Goal: Navigation & Orientation: Find specific page/section

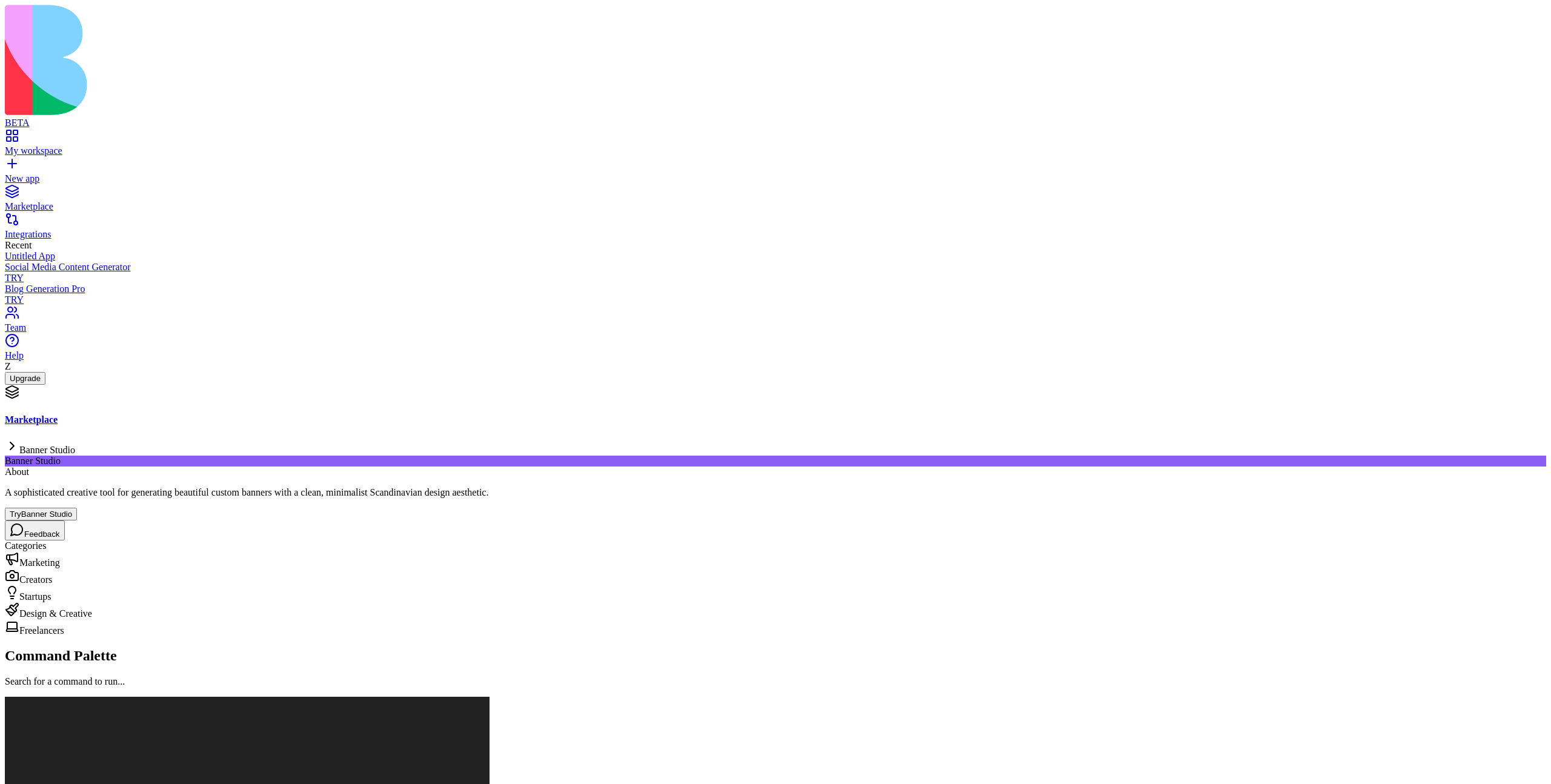
click at [77, 508] on button "Try Banner Studio" at bounding box center [41, 514] width 72 height 12
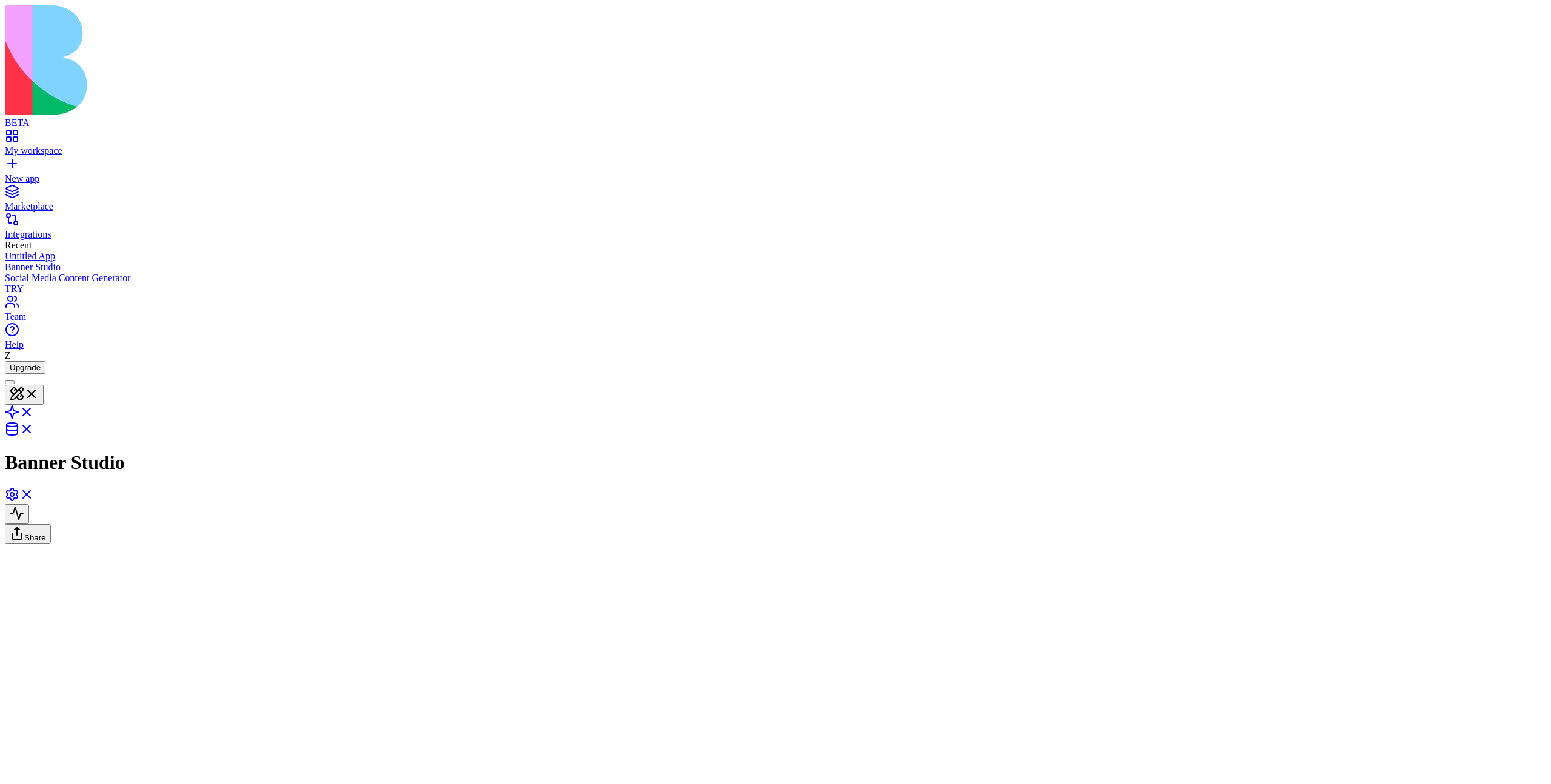
click at [26, 190] on link "Marketplace" at bounding box center [776, 201] width 1541 height 22
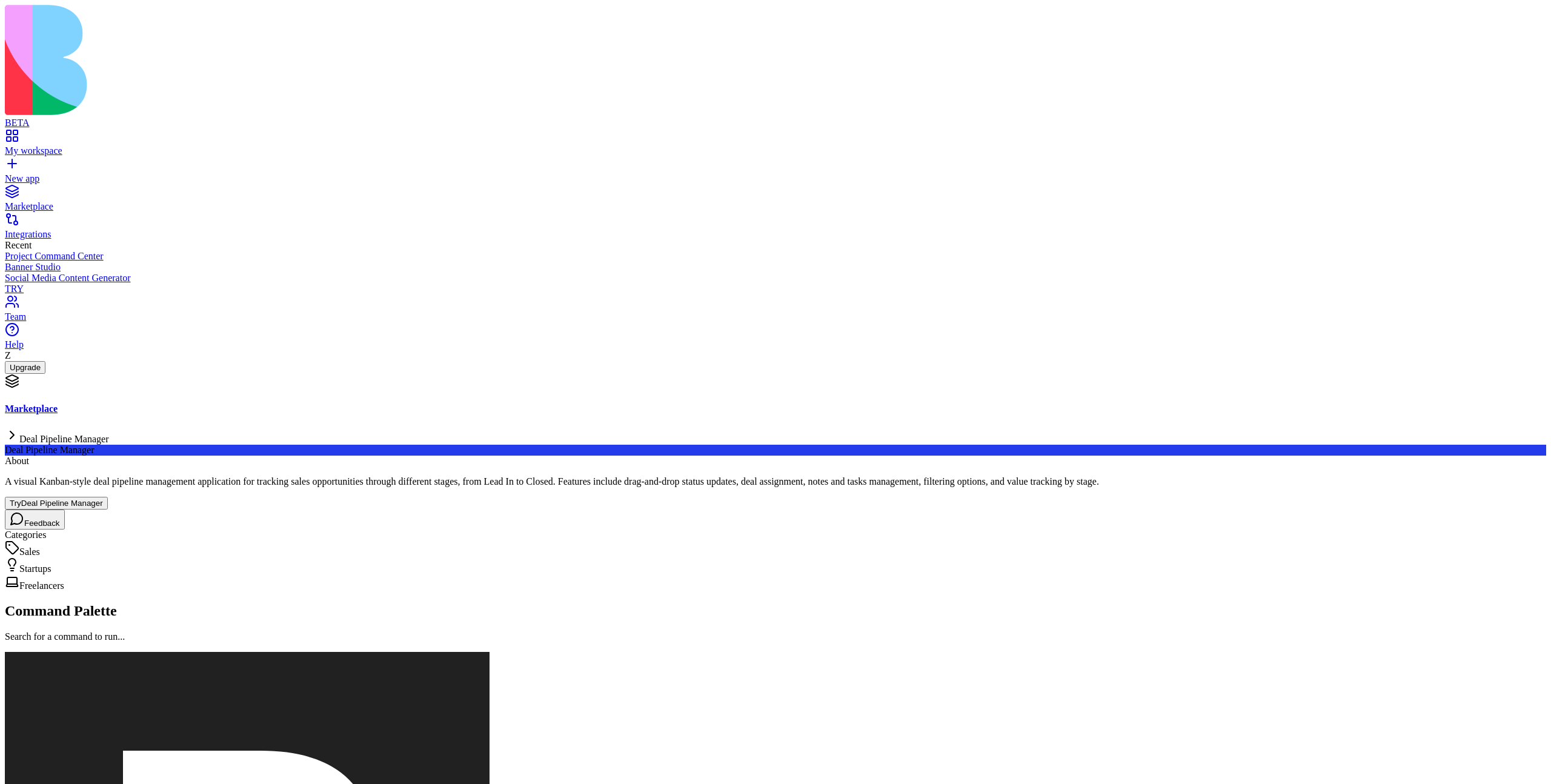
click at [108, 496] on button "Try Deal Pipeline Manager" at bounding box center [56, 502] width 103 height 12
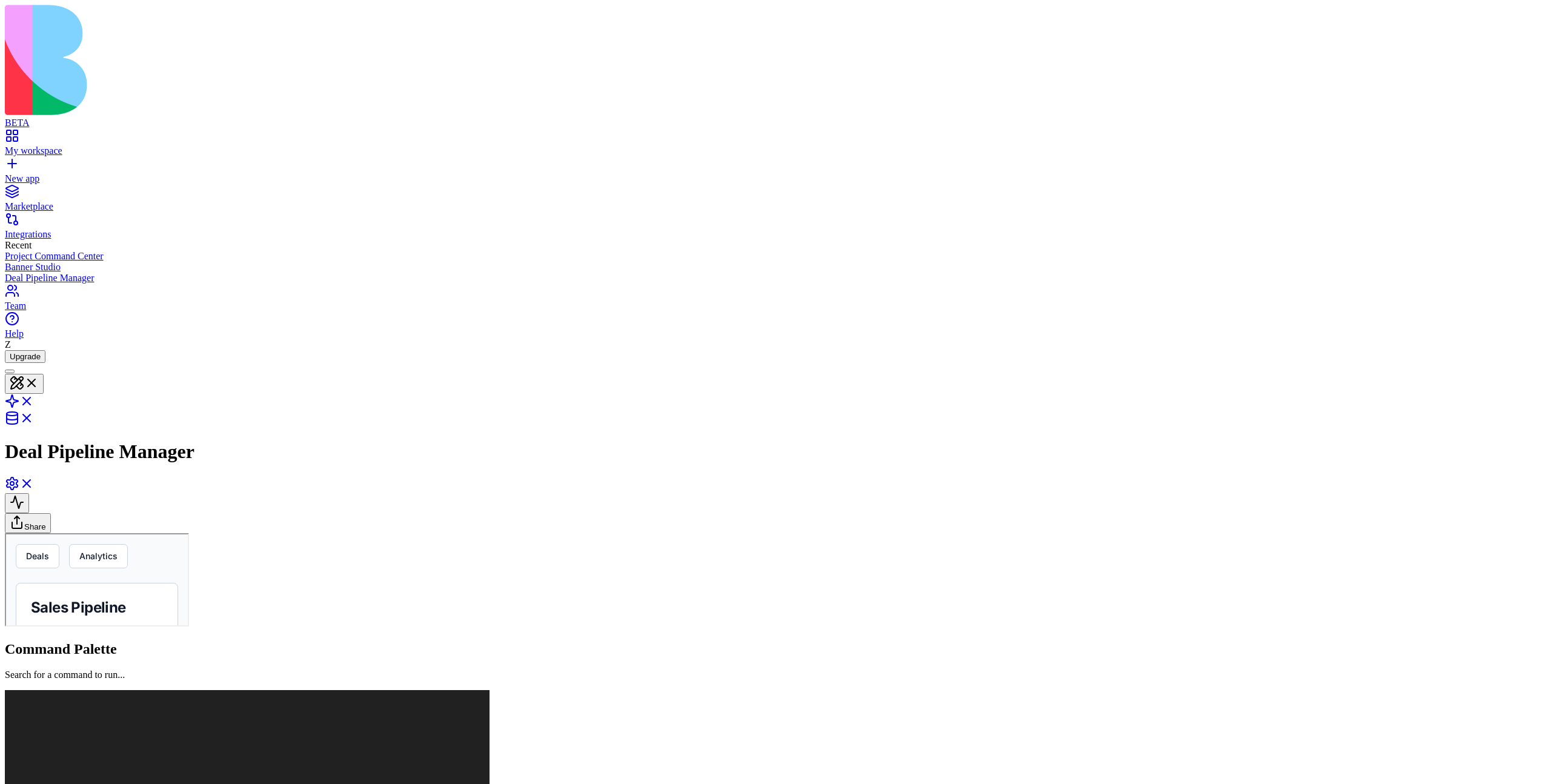
click at [40, 561] on button "Deals" at bounding box center [37, 554] width 44 height 25
click at [136, 562] on button "Analytics" at bounding box center [107, 554] width 59 height 25
click at [93, 557] on button "Deals" at bounding box center [99, 554] width 44 height 25
click at [136, 554] on button "Analytics" at bounding box center [107, 554] width 59 height 25
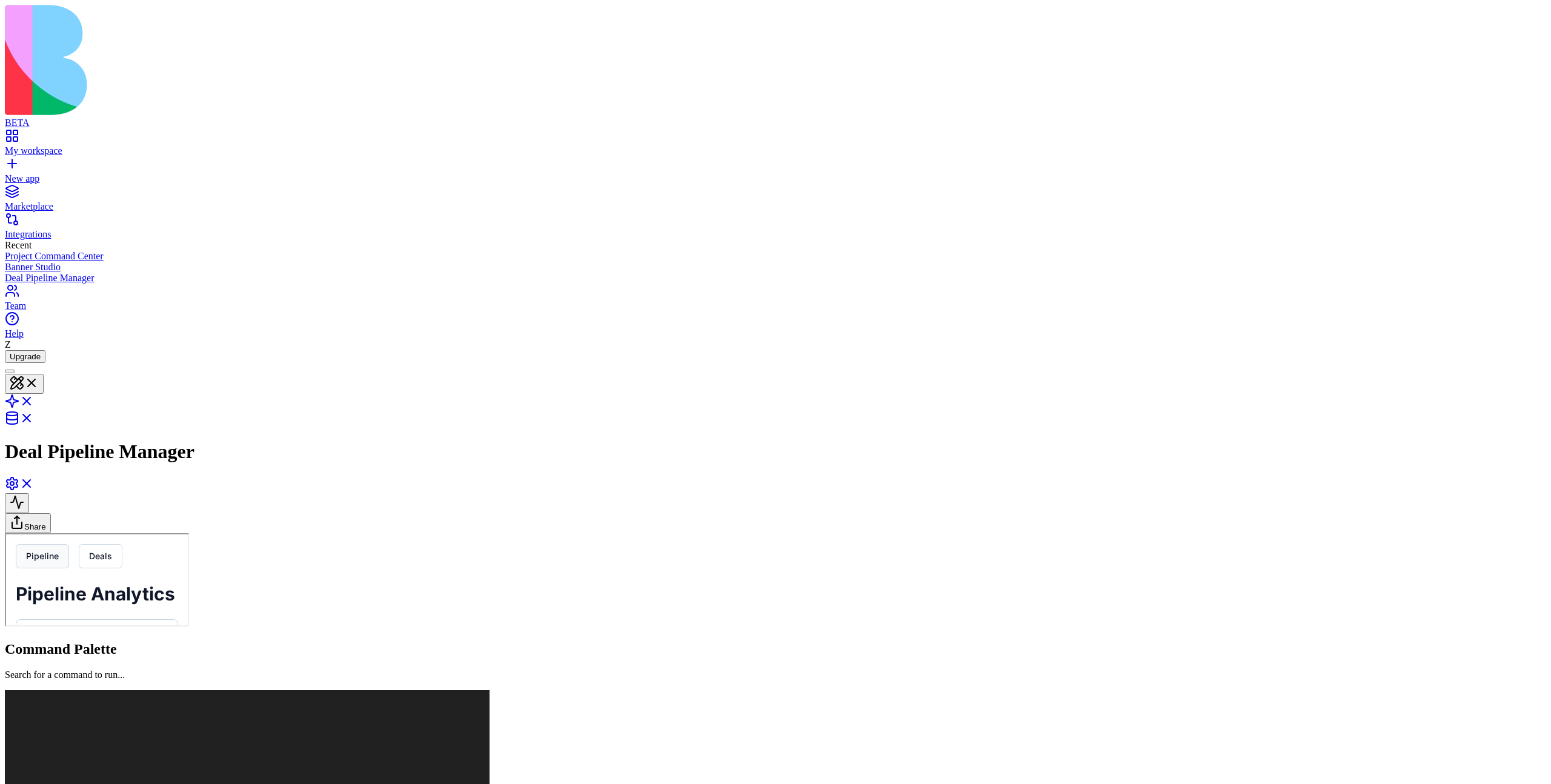
click at [51, 564] on button "Pipeline" at bounding box center [41, 554] width 54 height 25
click at [40, 563] on button "Deals" at bounding box center [37, 554] width 44 height 25
click at [68, 557] on button "Pipeline" at bounding box center [41, 554] width 54 height 25
click at [177, 557] on div "Deals Analytics" at bounding box center [96, 554] width 162 height 25
click at [162, 698] on button "Add Deal" at bounding box center [123, 710] width 77 height 25
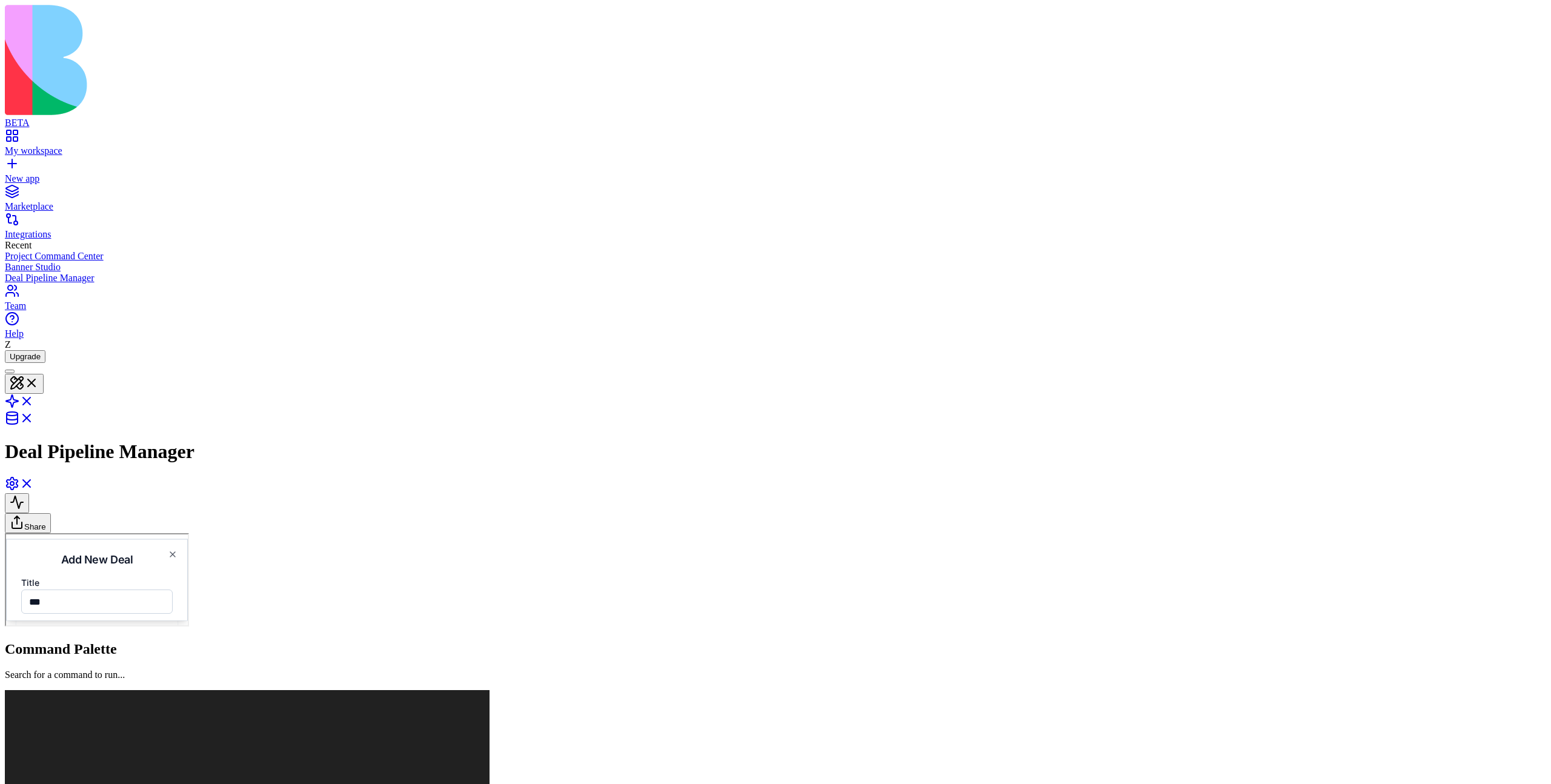
type input "***"
click at [172, 660] on input "Company" at bounding box center [96, 648] width 151 height 25
type input "***"
click at [172, 757] on input "Value" at bounding box center [96, 745] width 151 height 25
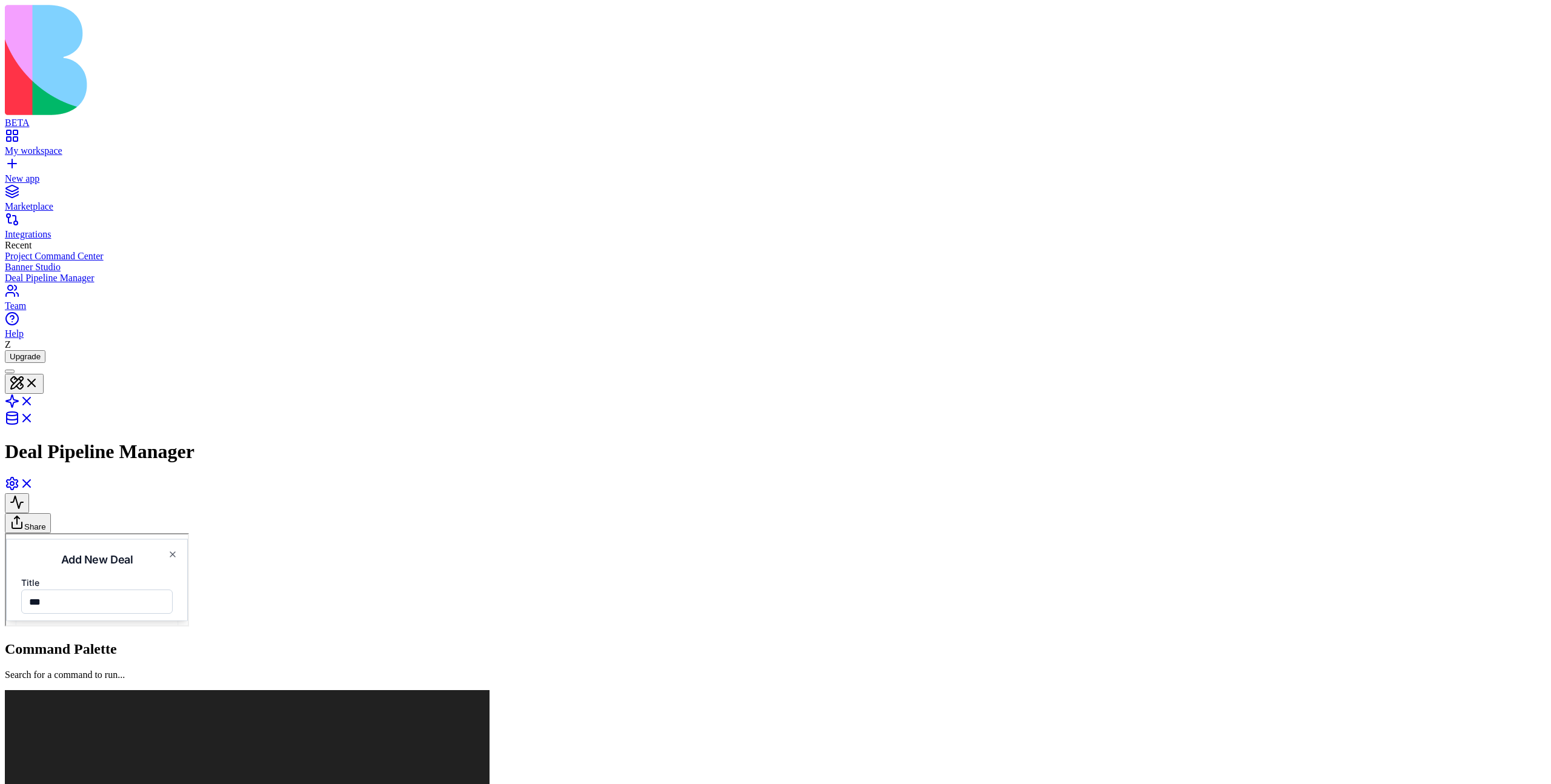
click at [172, 757] on input "Value" at bounding box center [96, 745] width 151 height 25
type input "*"
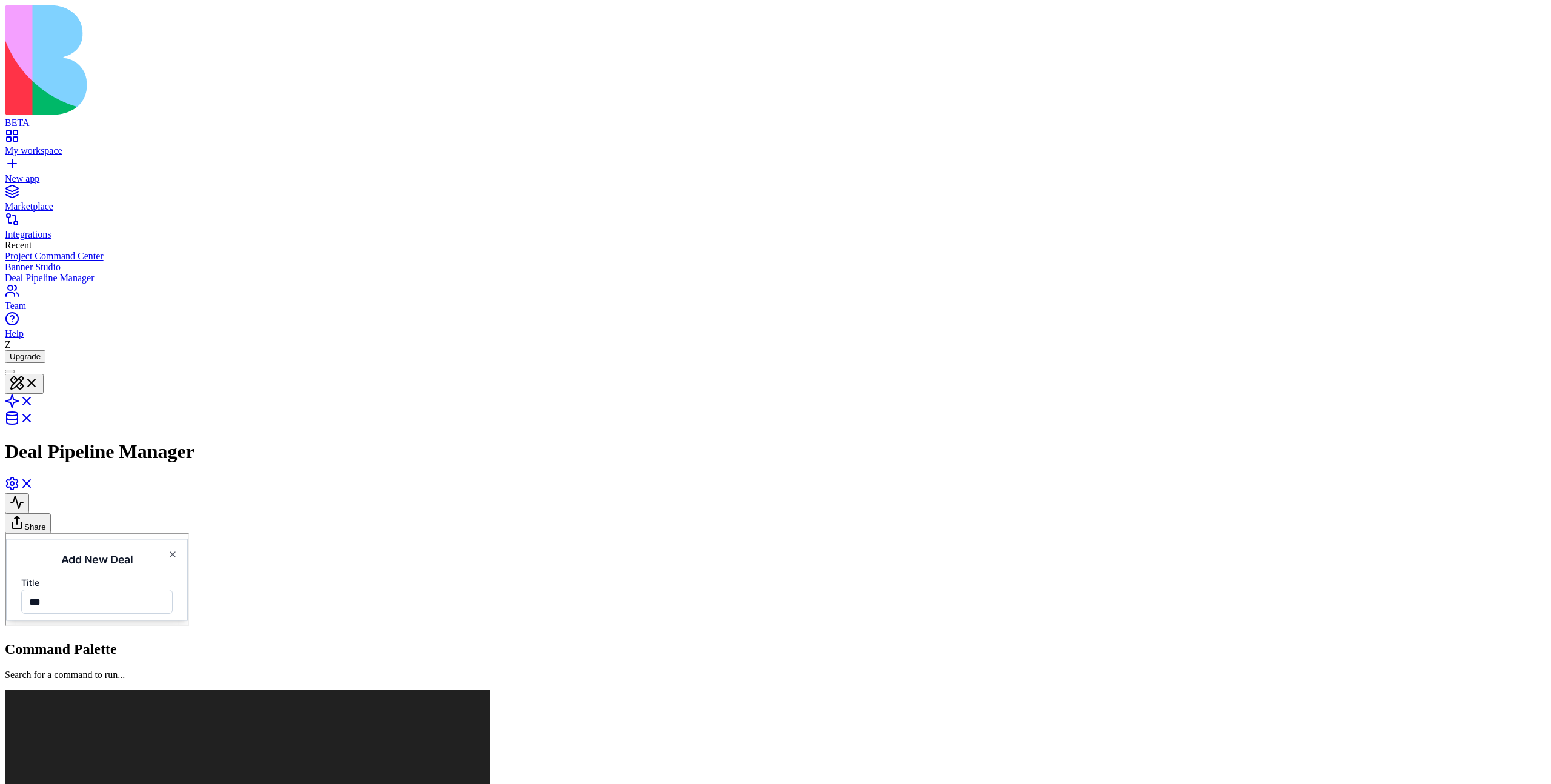
type input "***"
click at [187, 619] on div "**********" at bounding box center [96, 578] width 181 height 82
drag, startPoint x: 823, startPoint y: 1014, endPoint x: 680, endPoint y: 971, distance: 149.3
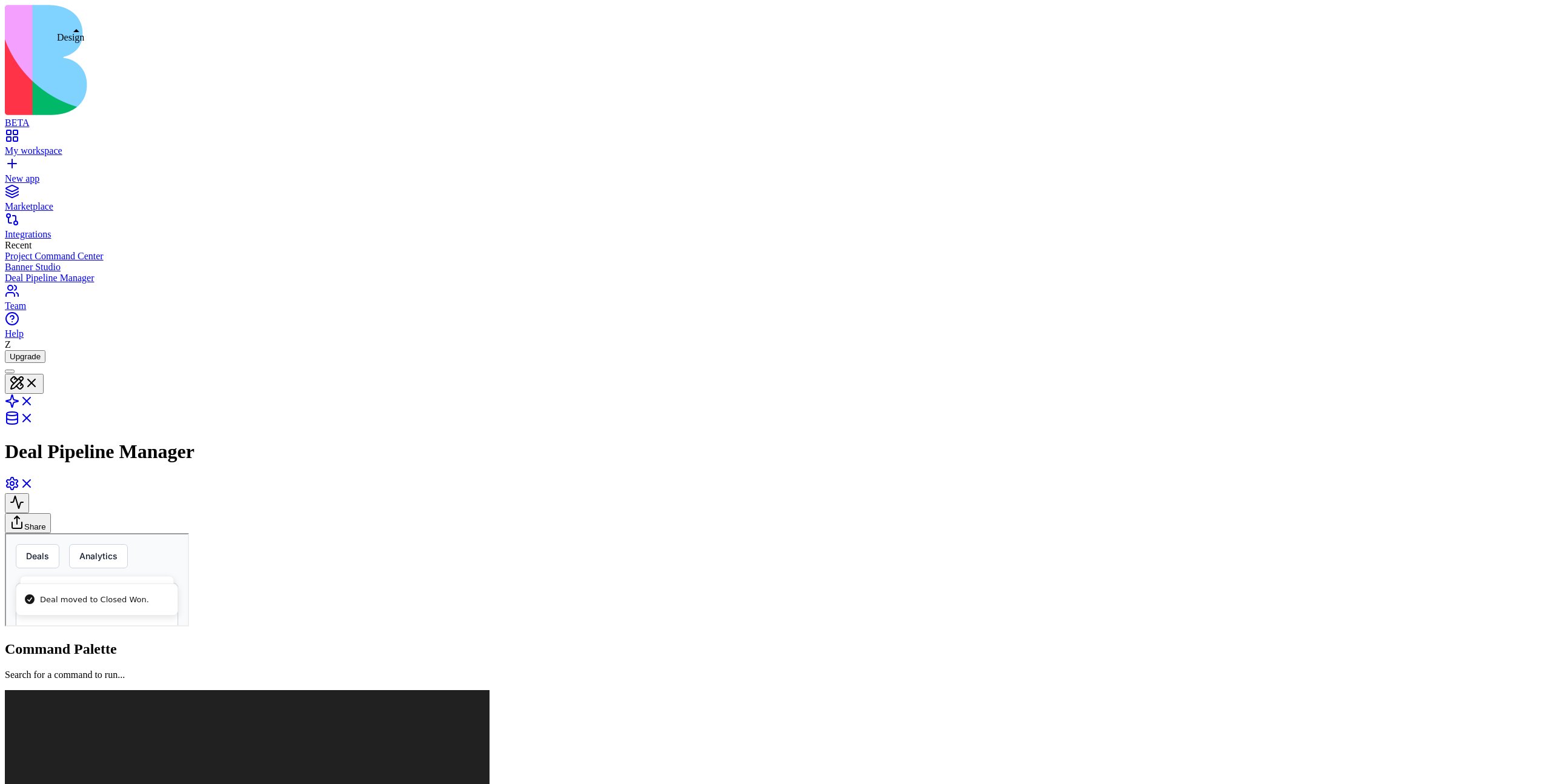
click at [44, 374] on button at bounding box center [25, 384] width 39 height 20
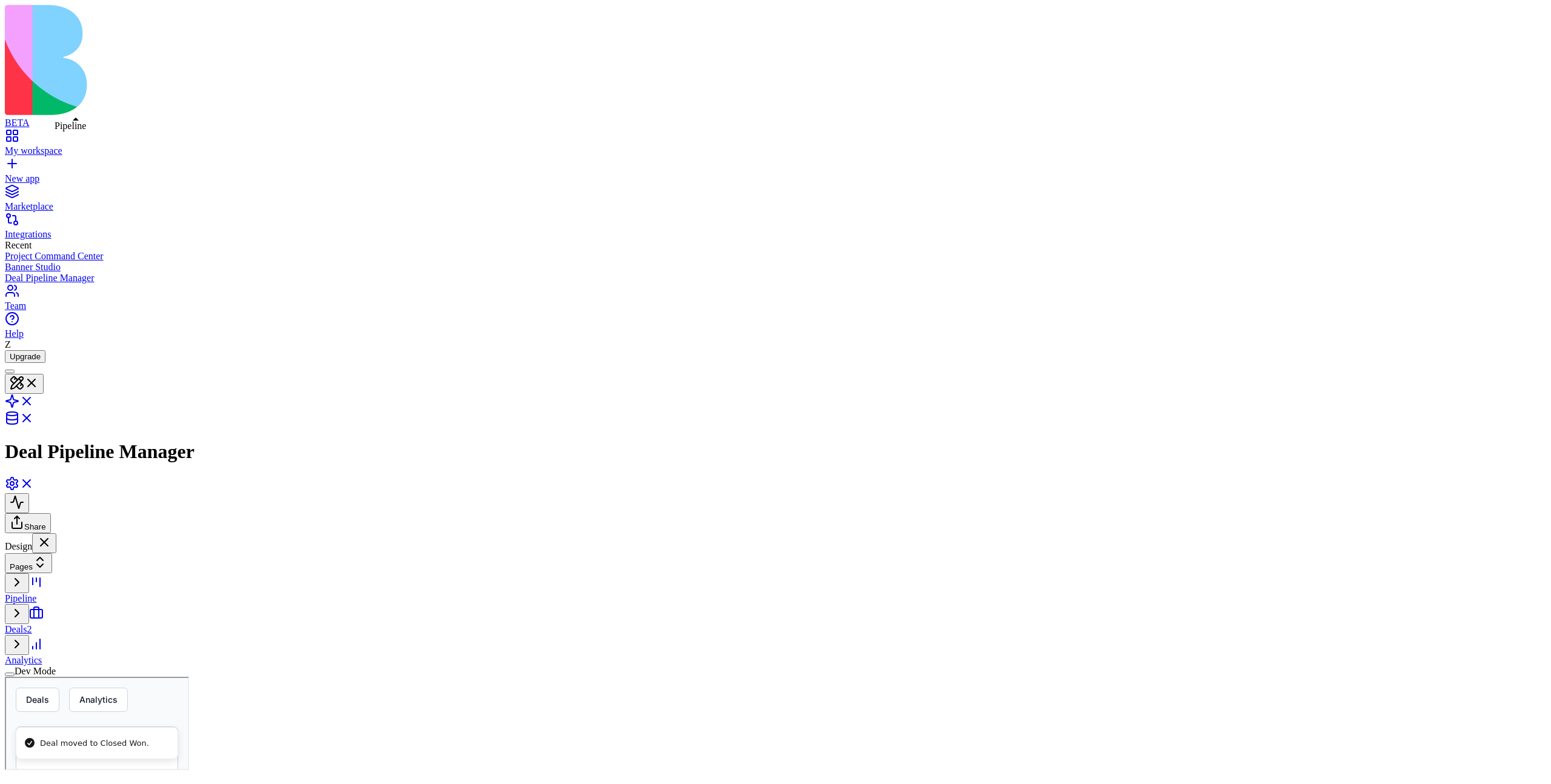
click at [75, 121] on polygon at bounding box center [76, 119] width 6 height 3
click at [114, 612] on link "Deals2" at bounding box center [75, 623] width 139 height 23
click at [110, 642] on link "Analytics" at bounding box center [75, 654] width 139 height 23
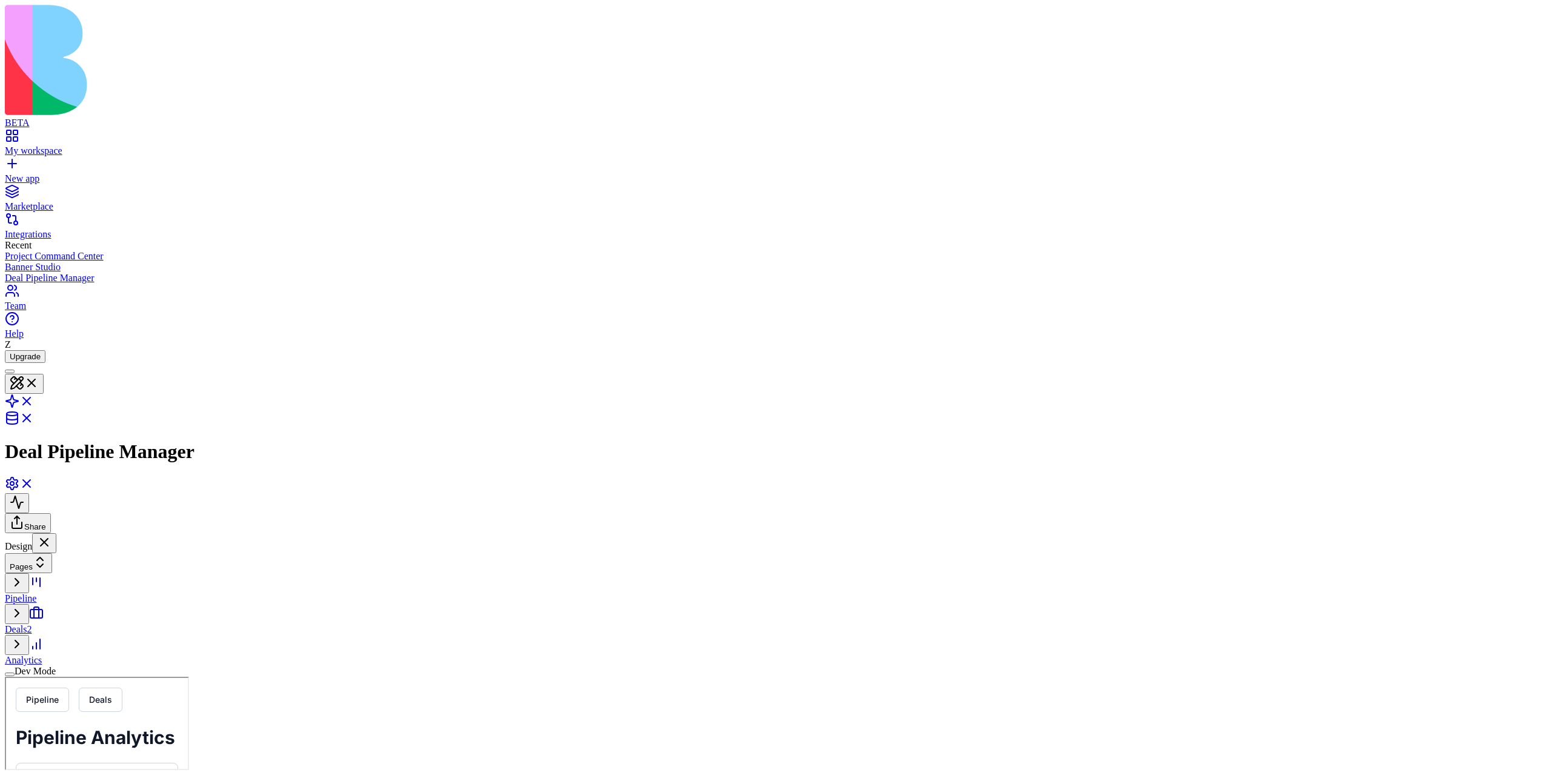
click at [18, 135] on link "My workspace" at bounding box center [776, 145] width 1541 height 22
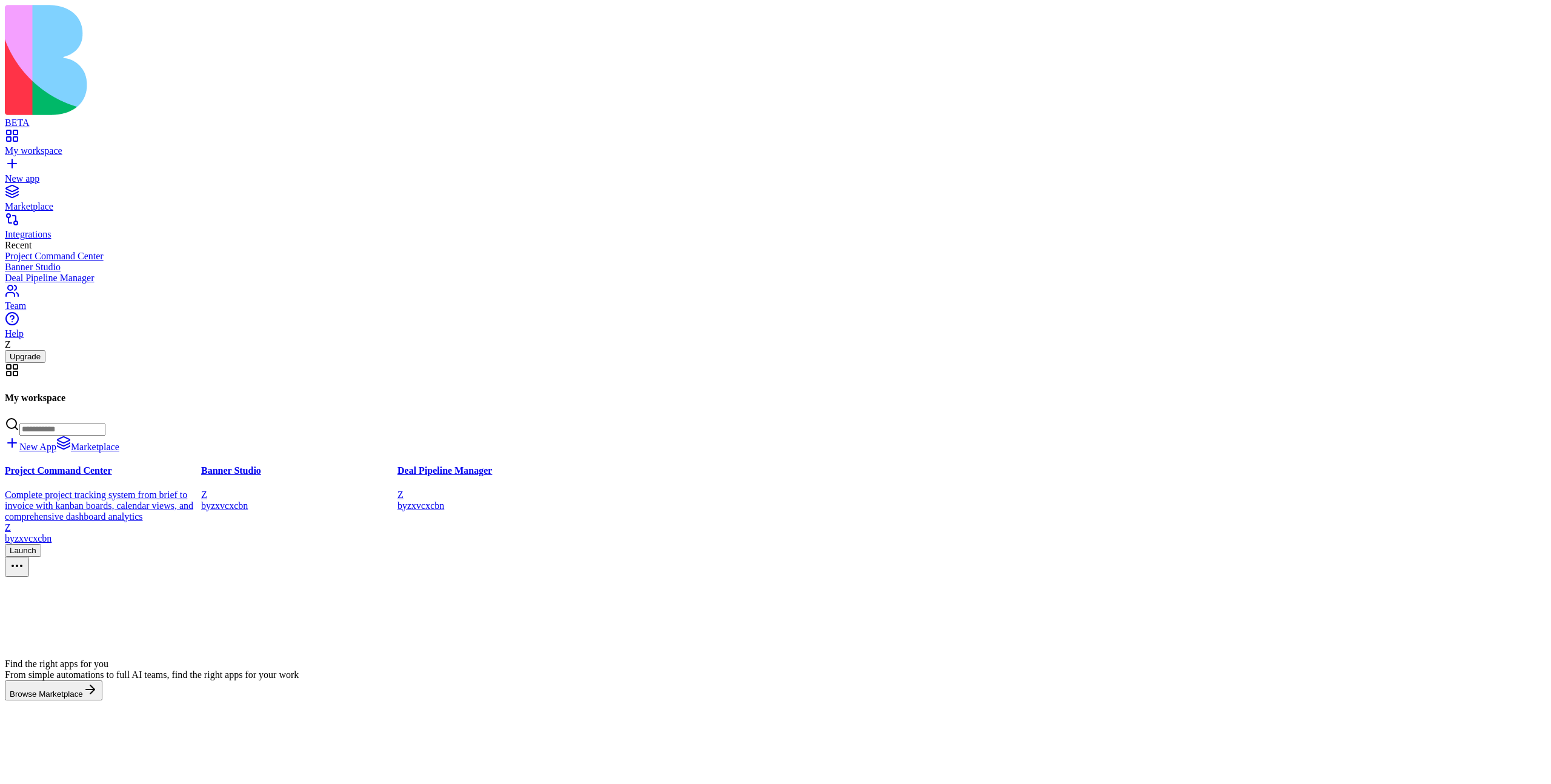
click at [41, 543] on button "Launch" at bounding box center [23, 549] width 36 height 12
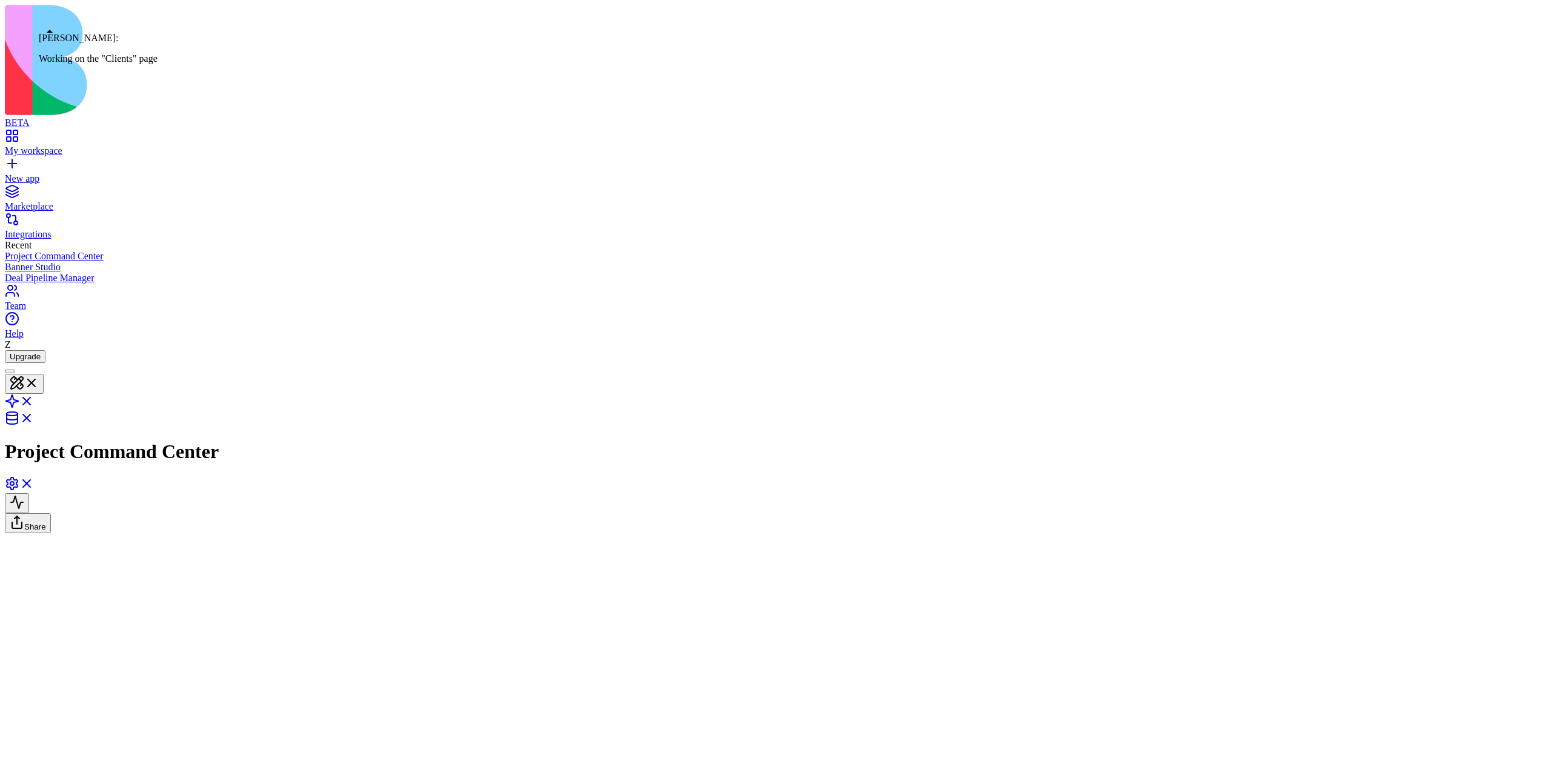
click at [10, 371] on div at bounding box center [10, 371] width 0 height 0
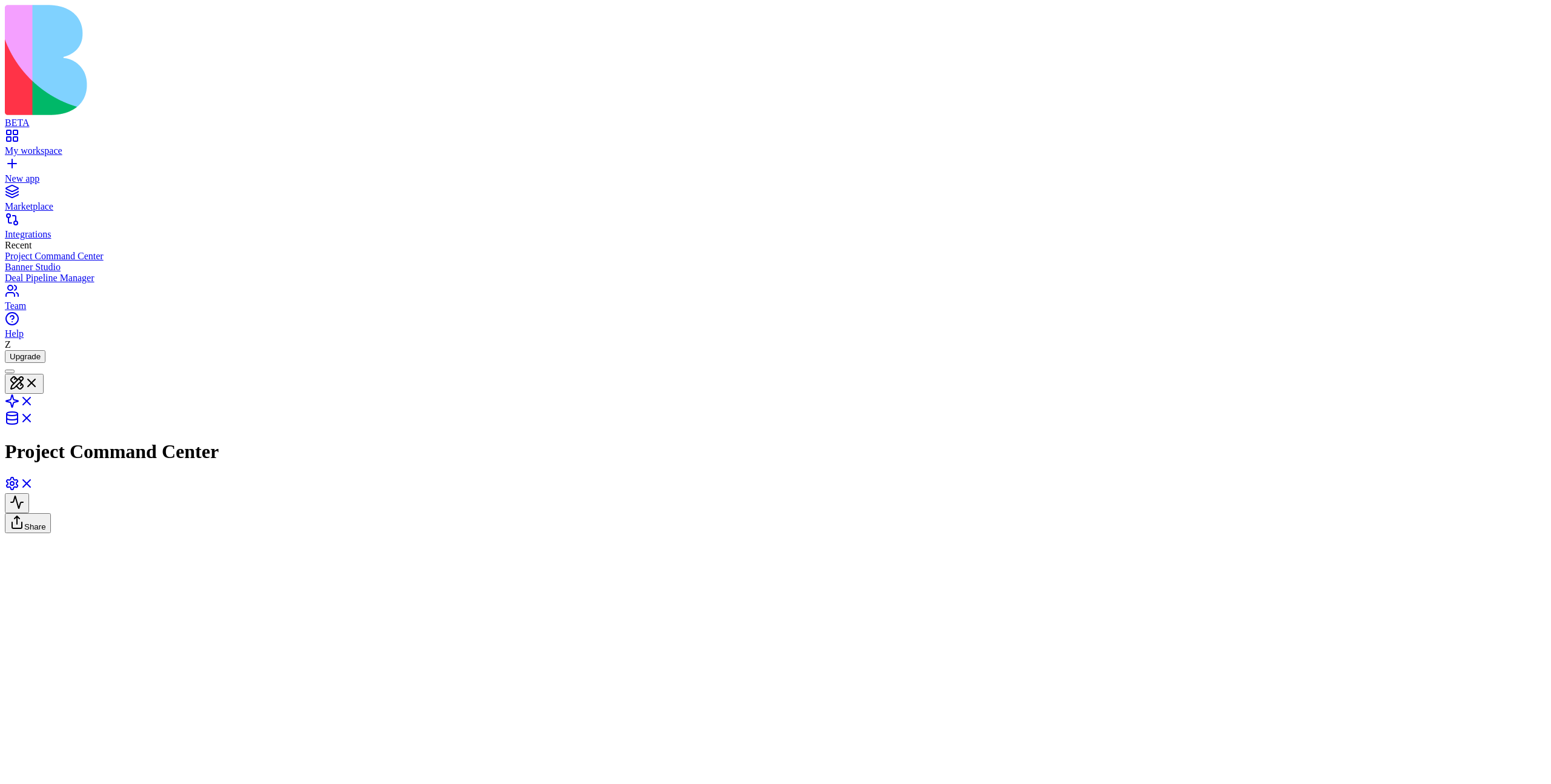
click at [30, 218] on link "Integrations" at bounding box center [776, 229] width 1541 height 22
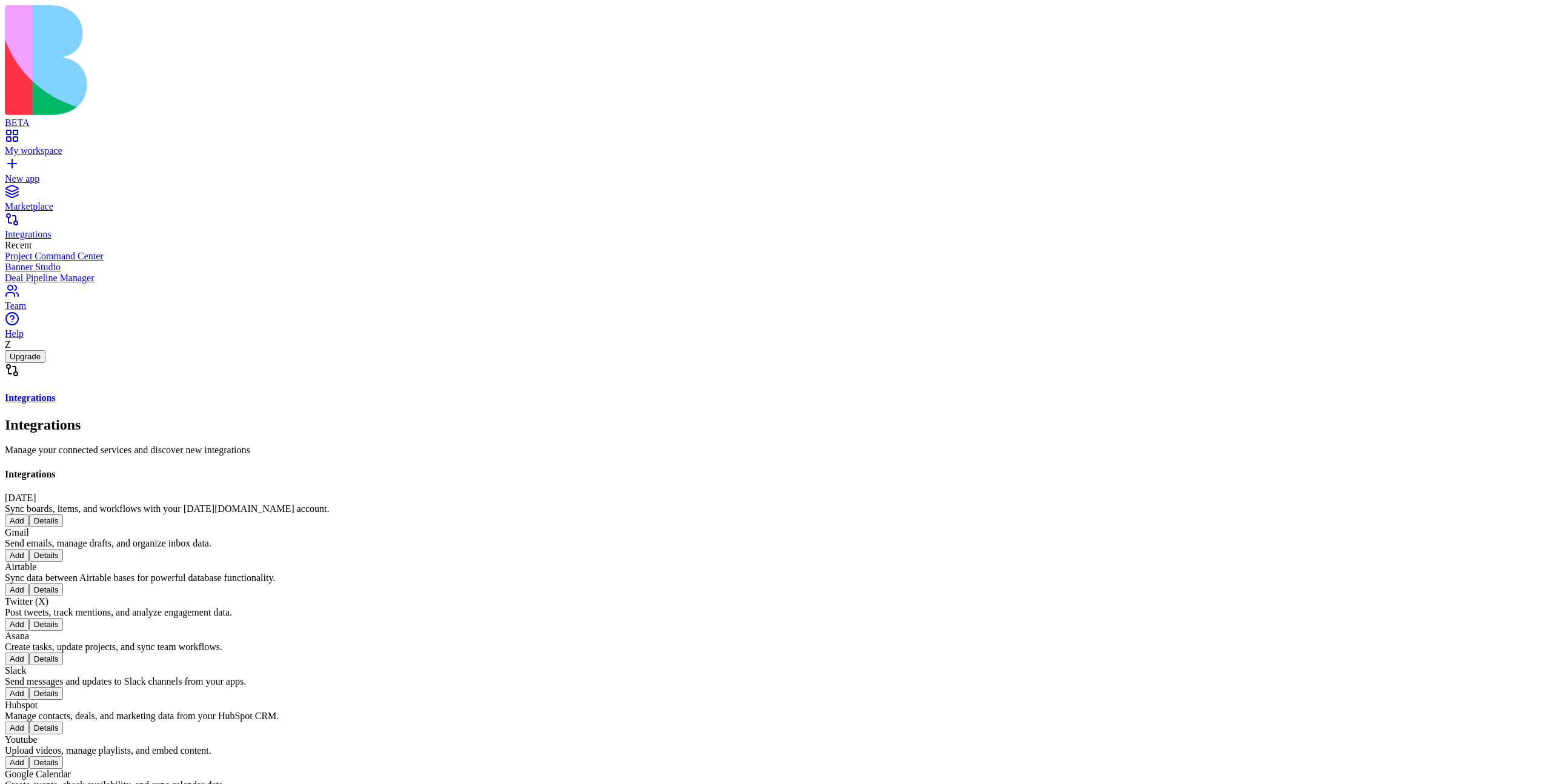
click at [75, 145] on div "My workspace" at bounding box center [776, 150] width 1541 height 11
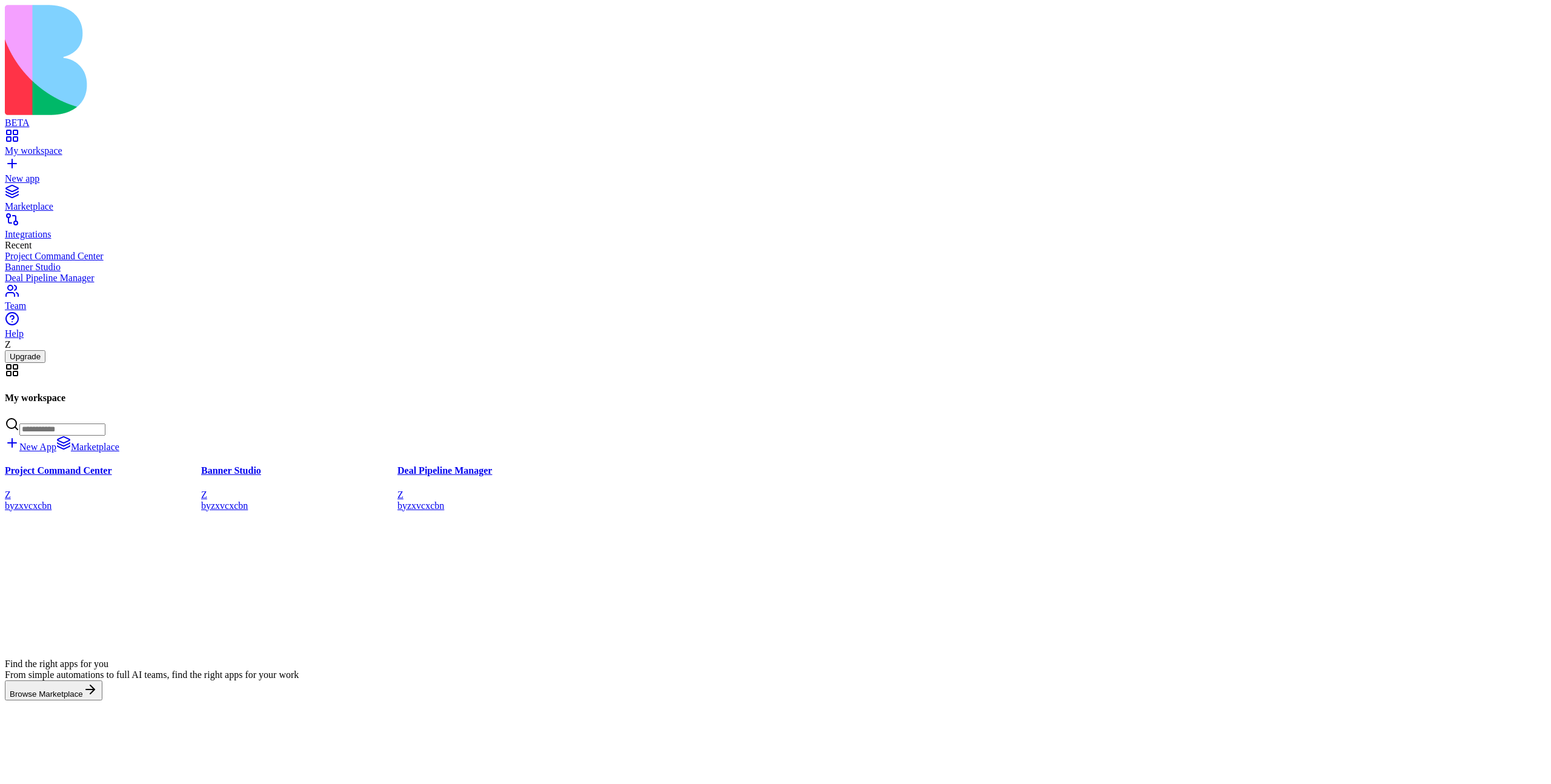
click at [73, 201] on div "Marketplace" at bounding box center [776, 207] width 1541 height 11
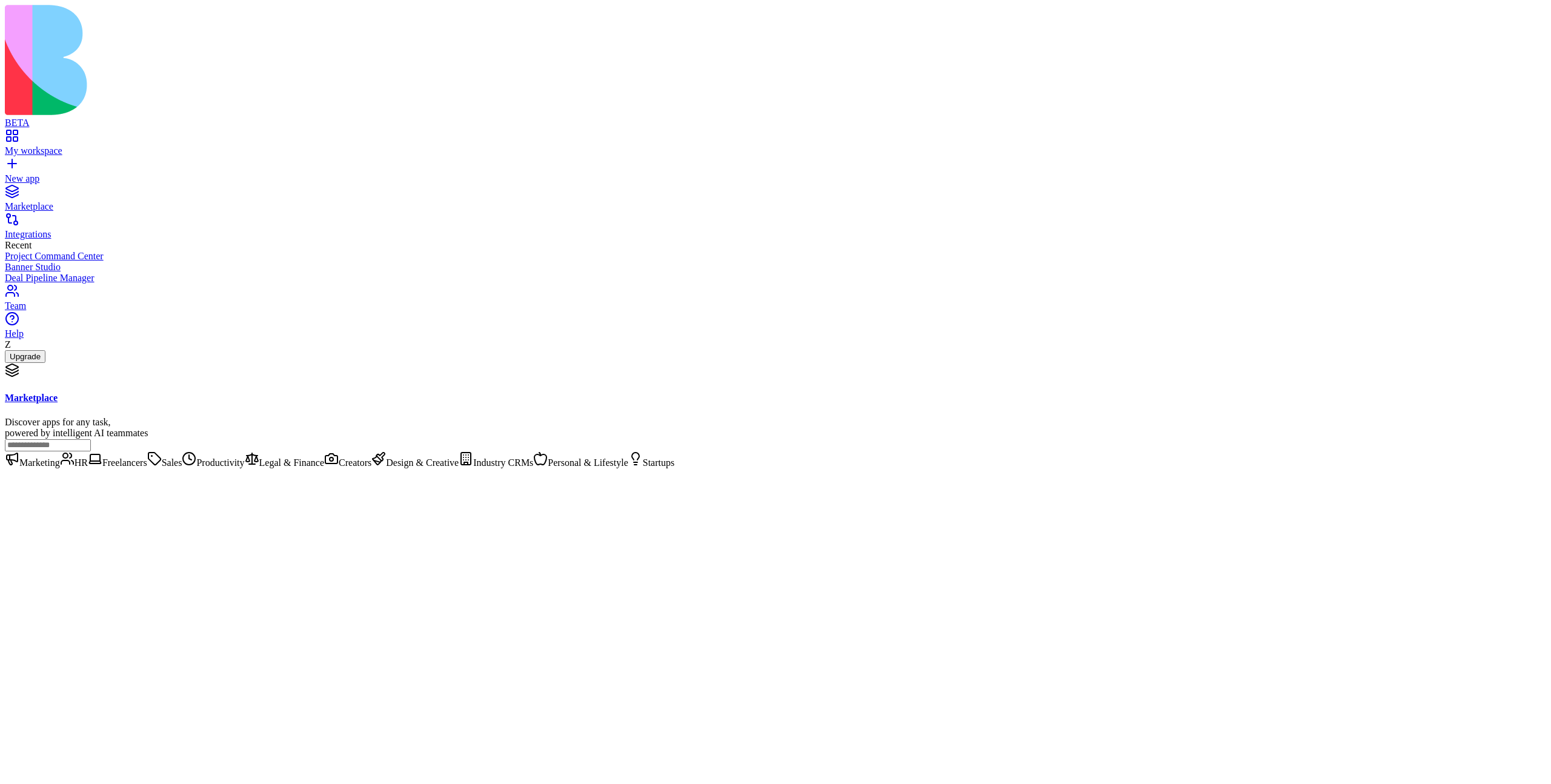
click at [65, 145] on div "My workspace" at bounding box center [776, 150] width 1541 height 11
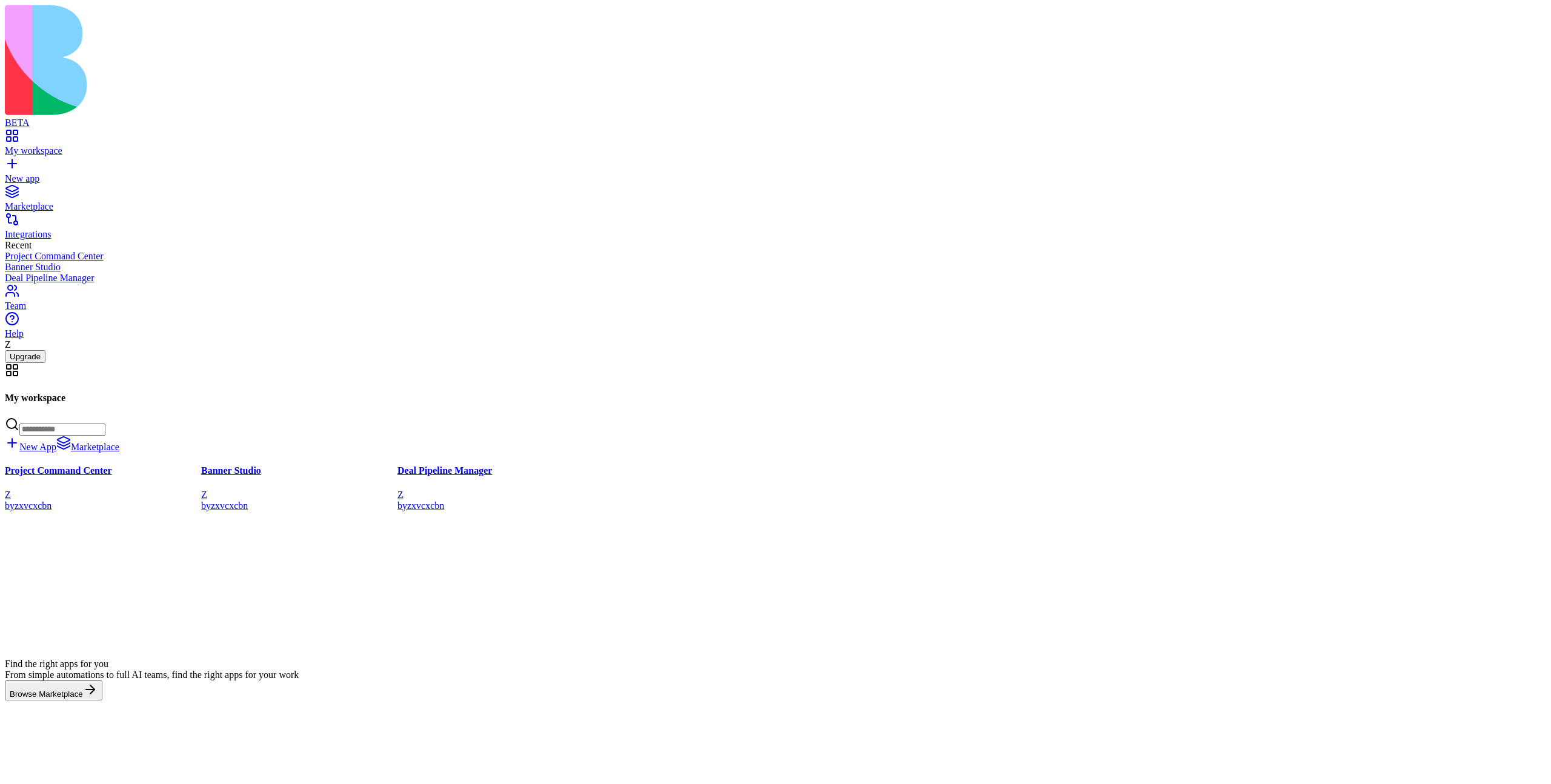
click at [71, 311] on link "Team" at bounding box center [776, 300] width 1541 height 22
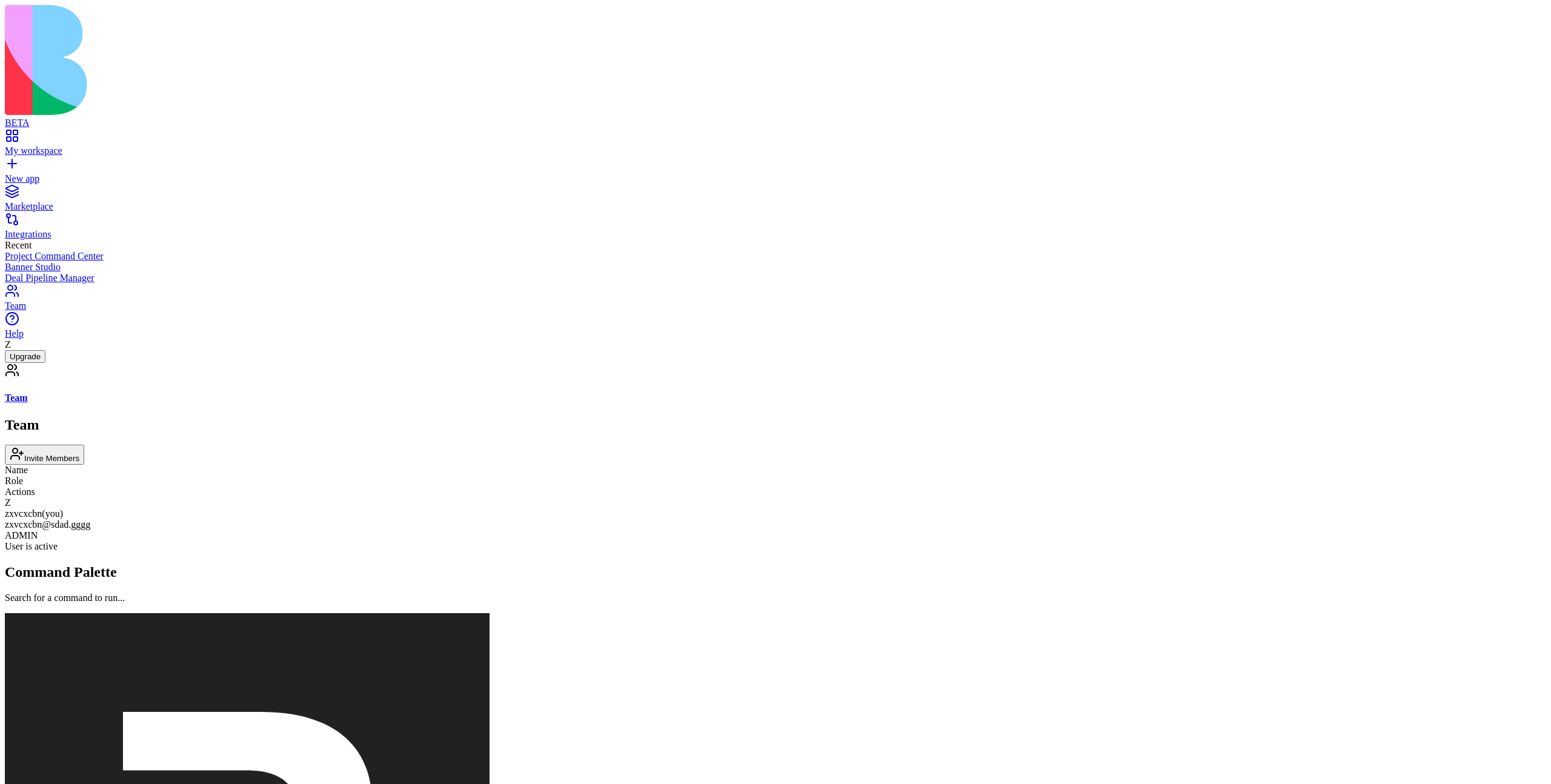
click at [371, 553] on div "Team Invite Members Name Role Actions Z zxvcxcbn (you) zxvcxcbn@sdad.gggg ADMIN…" at bounding box center [776, 485] width 1541 height 136
click at [55, 135] on link "My workspace" at bounding box center [776, 145] width 1541 height 22
click at [67, 145] on div "My workspace" at bounding box center [776, 150] width 1541 height 11
click at [332, 417] on div "Team Invite Members Name Role Actions Z zxvcxcbn (you) zxvcxcbn@sdad.gggg ADMIN…" at bounding box center [776, 485] width 1541 height 136
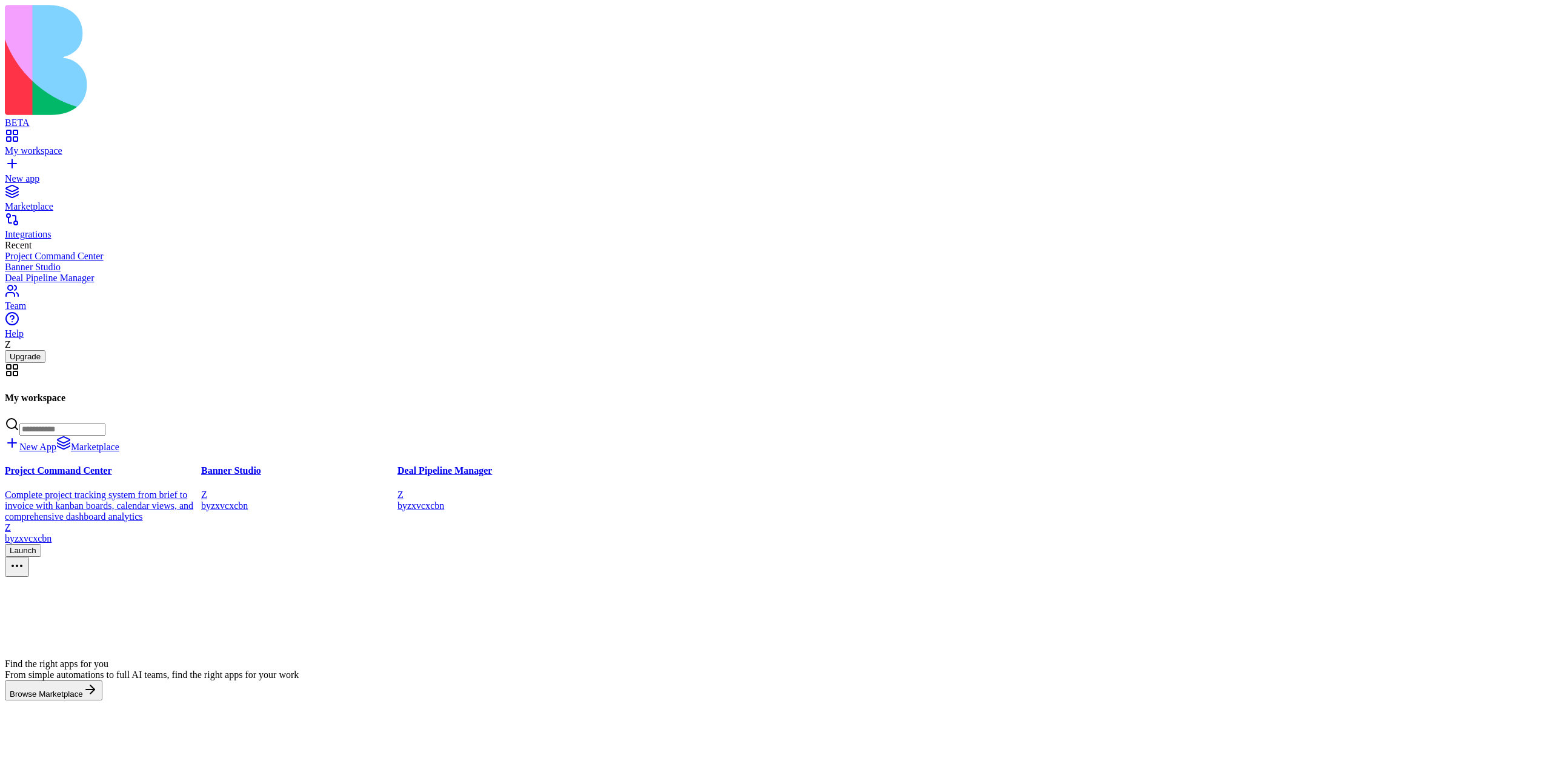
click at [41, 543] on button "Launch" at bounding box center [23, 549] width 36 height 12
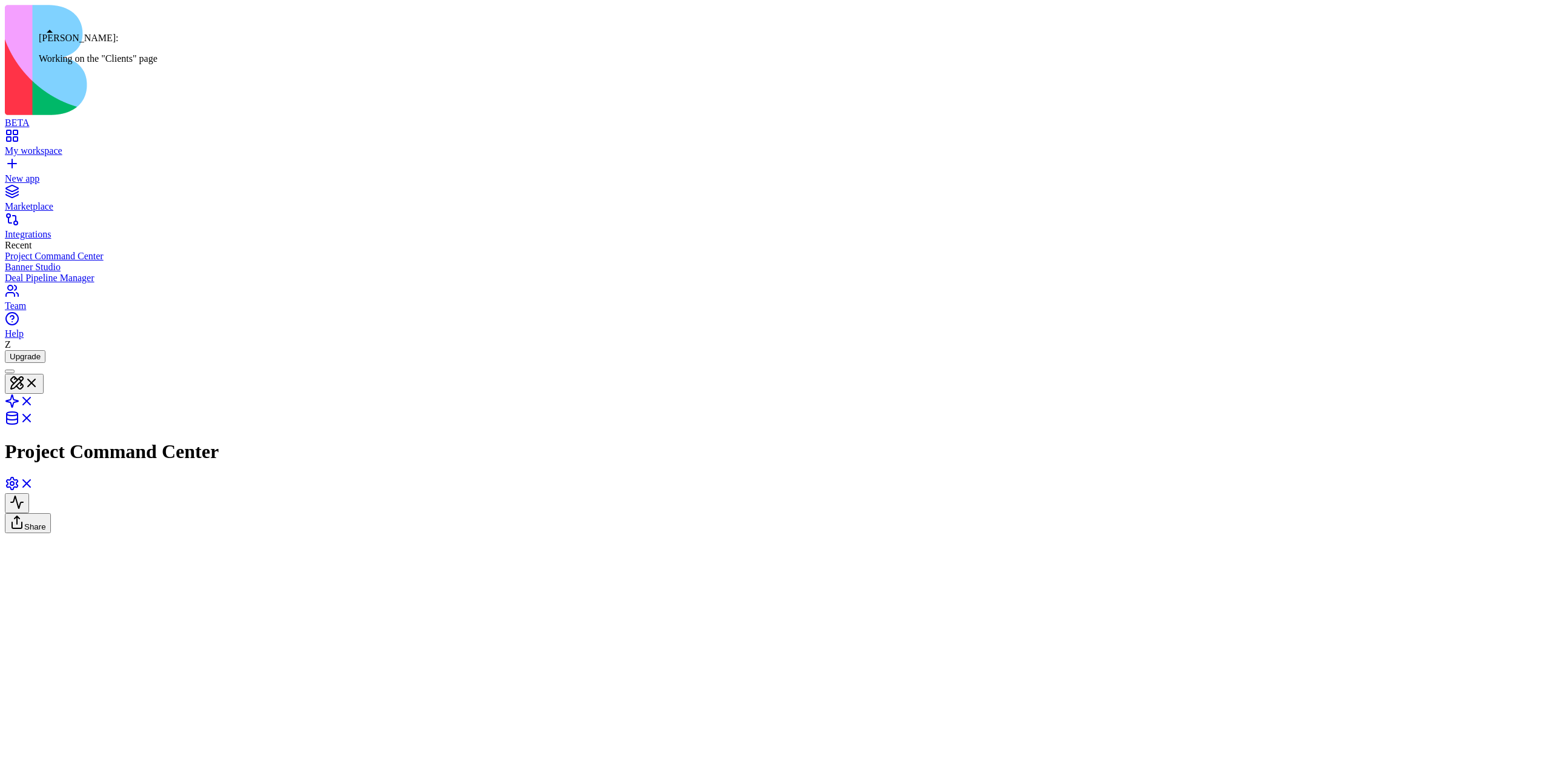
click at [10, 371] on div at bounding box center [10, 371] width 0 height 0
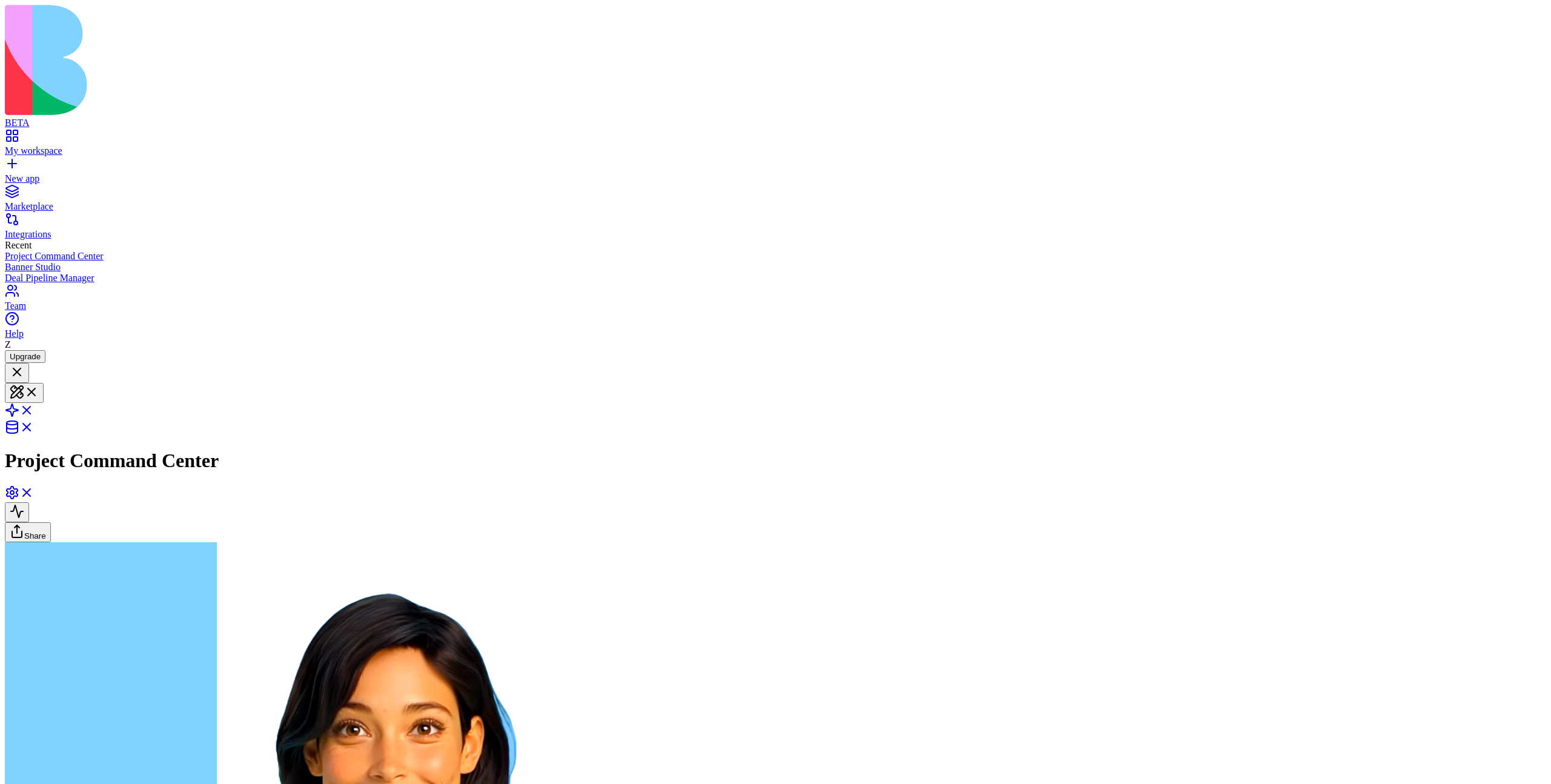
scroll to position [1088, 0]
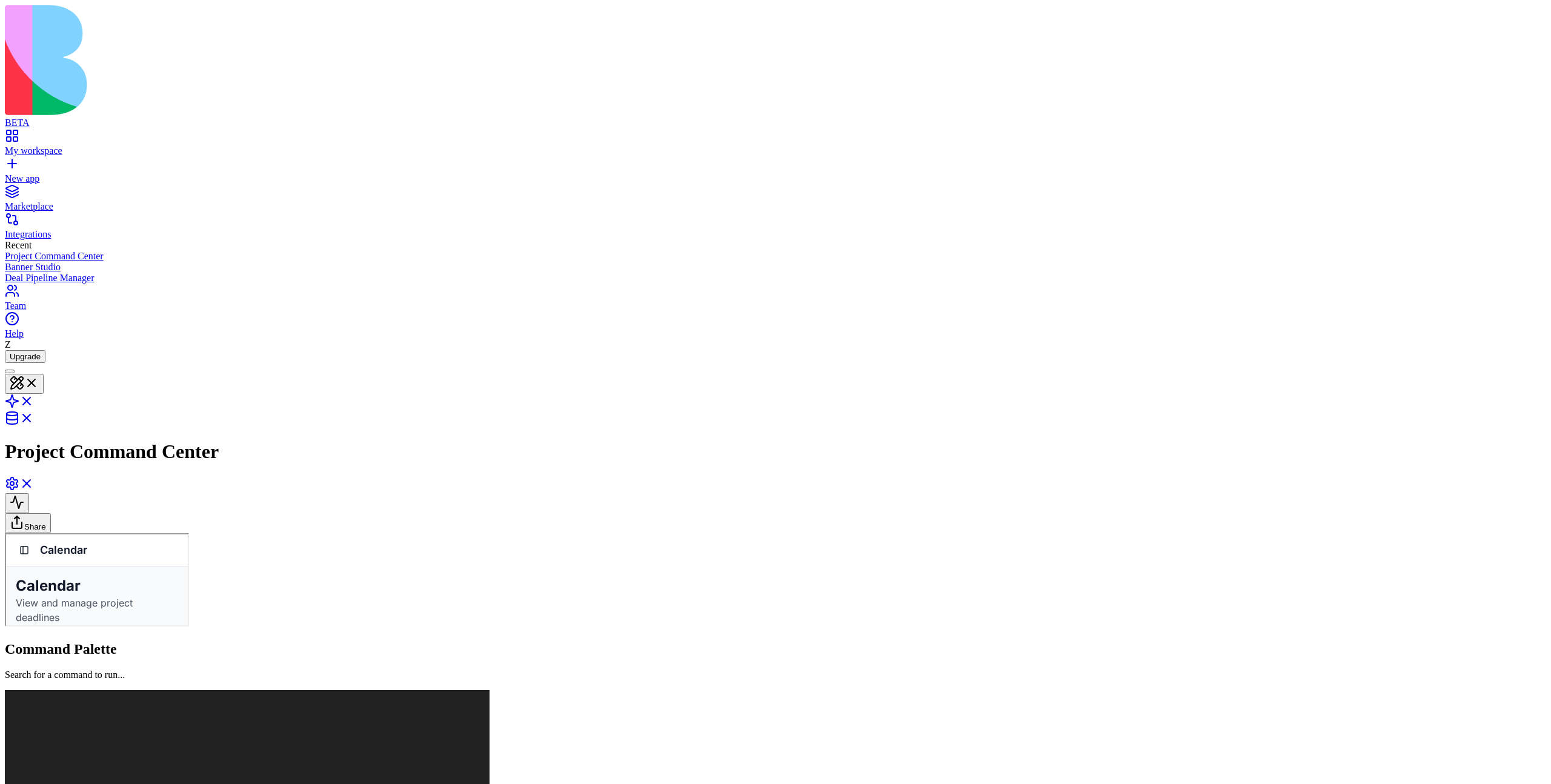
drag, startPoint x: 234, startPoint y: 765, endPoint x: 225, endPoint y: 774, distance: 12.7
drag, startPoint x: 668, startPoint y: 869, endPoint x: 716, endPoint y: 869, distance: 48.0
click at [5, 532] on span "Clients" at bounding box center [5, 532] width 0 height 0
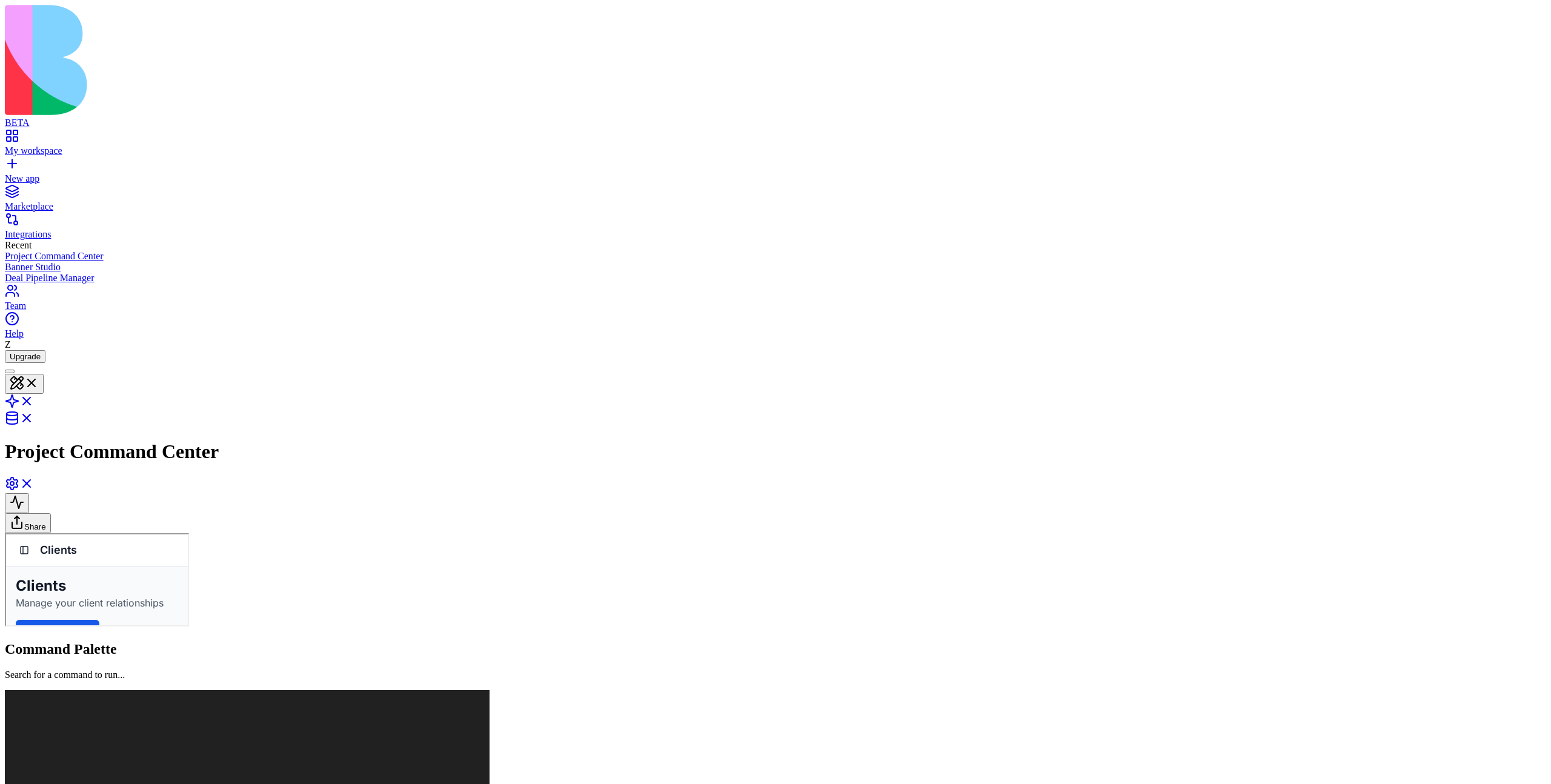
click at [5, 532] on link "Calendar" at bounding box center [5, 532] width 0 height 0
click at [5, 532] on link "Projects" at bounding box center [5, 532] width 0 height 0
click at [5, 532] on span "Dashboard" at bounding box center [5, 532] width 0 height 0
click at [5, 532] on span "Projects" at bounding box center [5, 532] width 0 height 0
drag, startPoint x: 519, startPoint y: 730, endPoint x: 306, endPoint y: 805, distance: 225.8
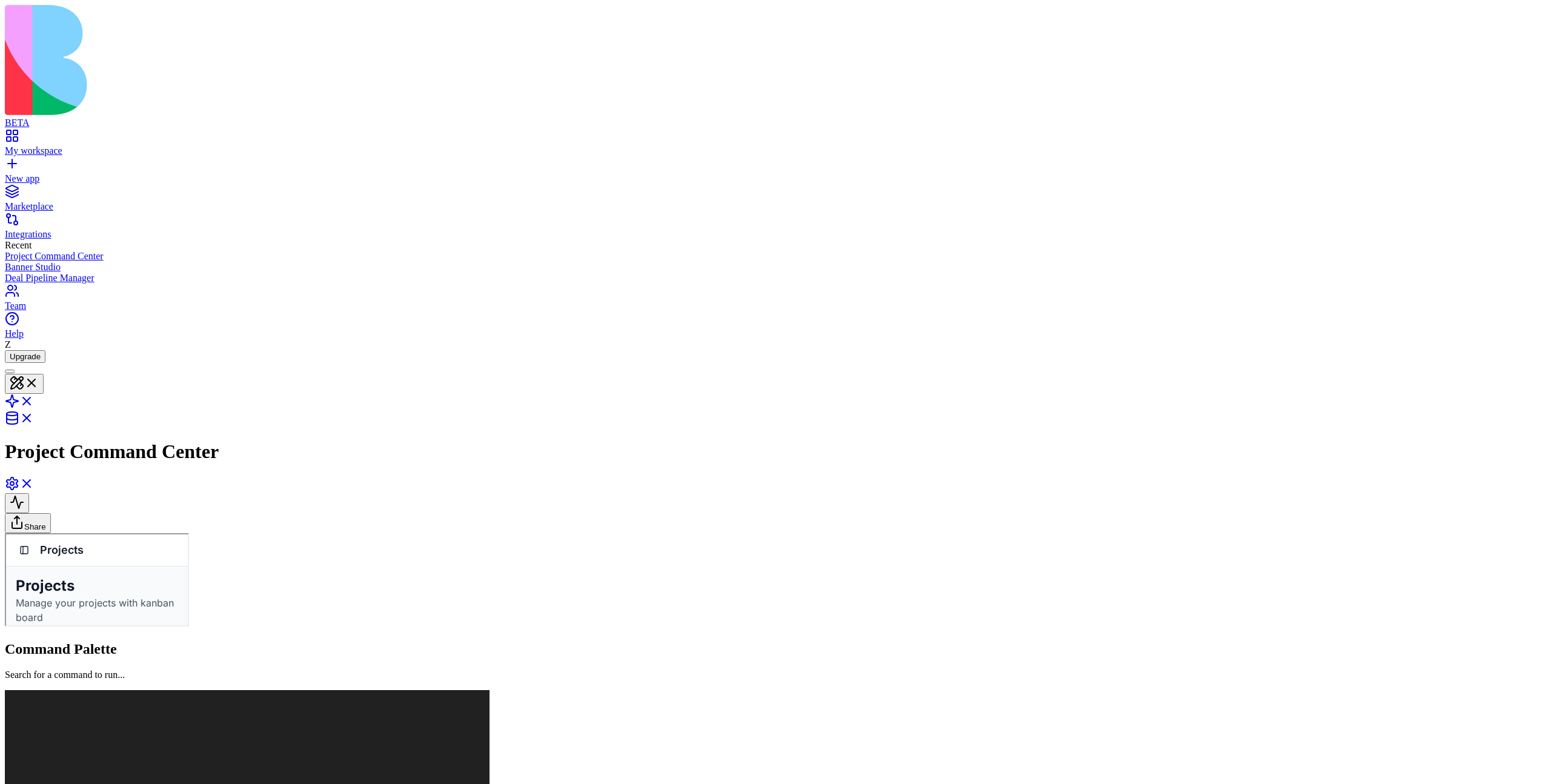
drag, startPoint x: 514, startPoint y: 700, endPoint x: 552, endPoint y: 710, distance: 39.3
click at [187, 623] on div at bounding box center [96, 577] width 181 height 91
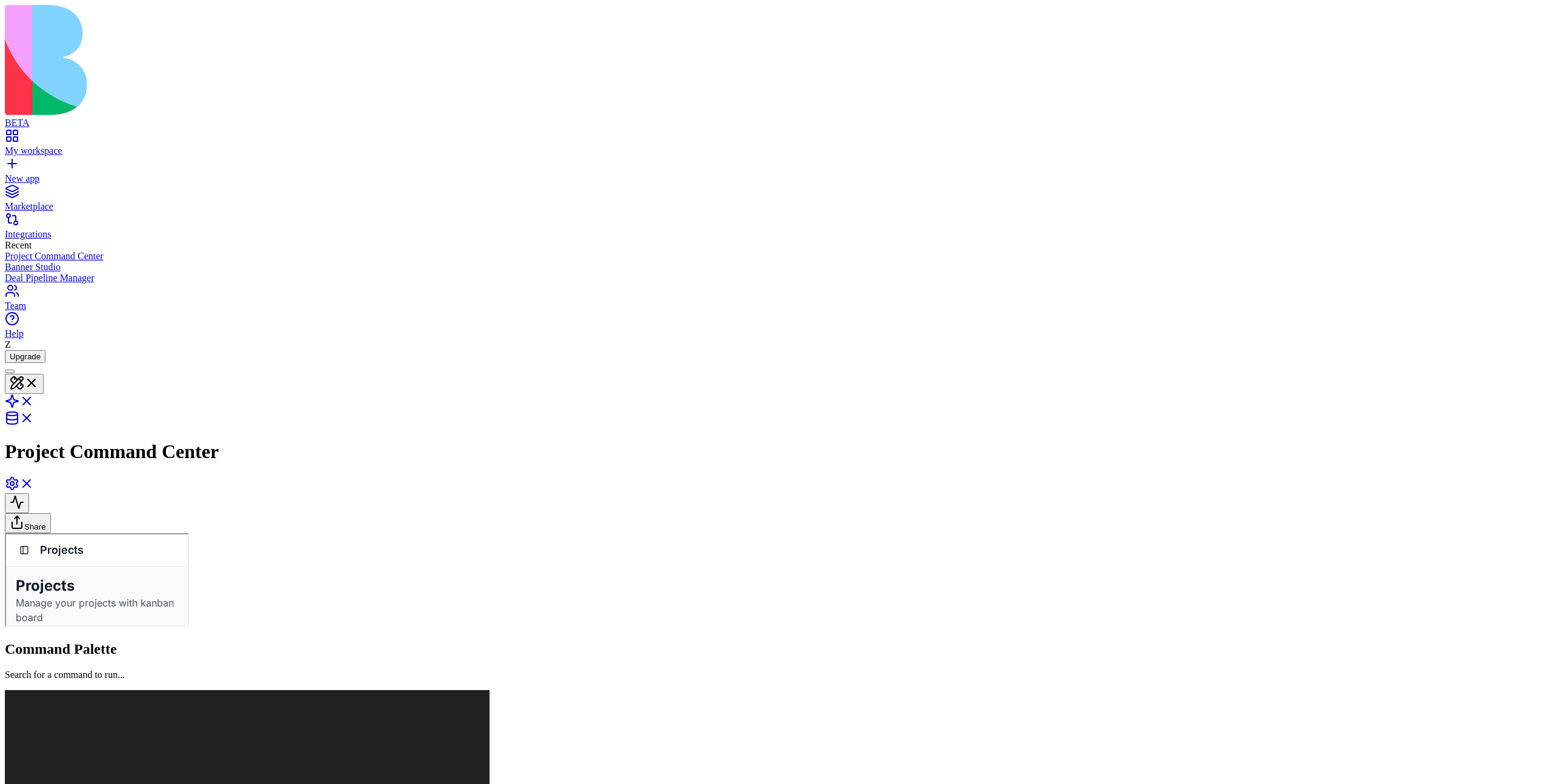
click at [156, 735] on h4 "Mobile App Development" at bounding box center [96, 742] width 120 height 15
click at [174, 554] on icon "button" at bounding box center [172, 553] width 5 height 5
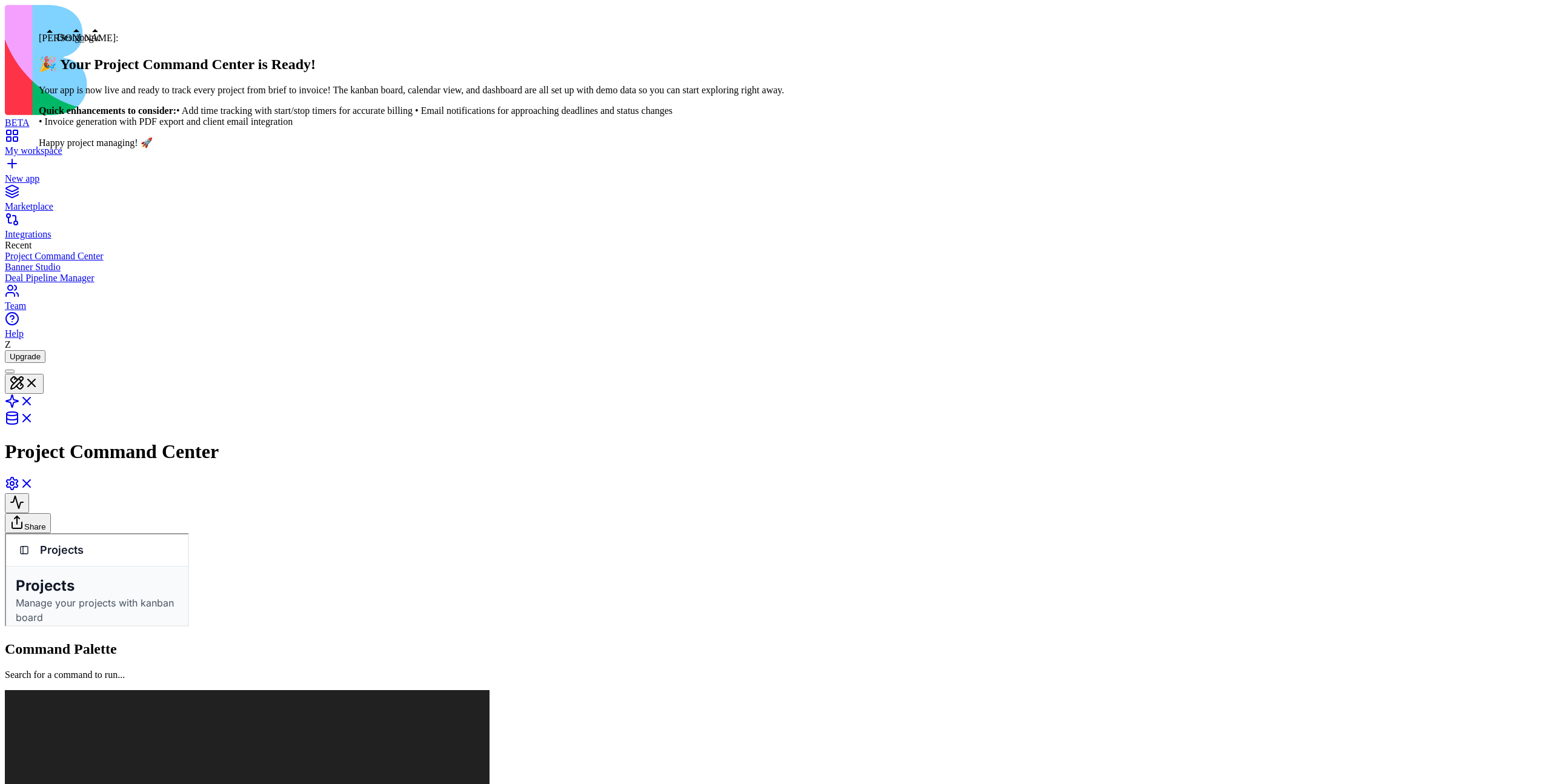
click at [10, 371] on div at bounding box center [10, 371] width 0 height 0
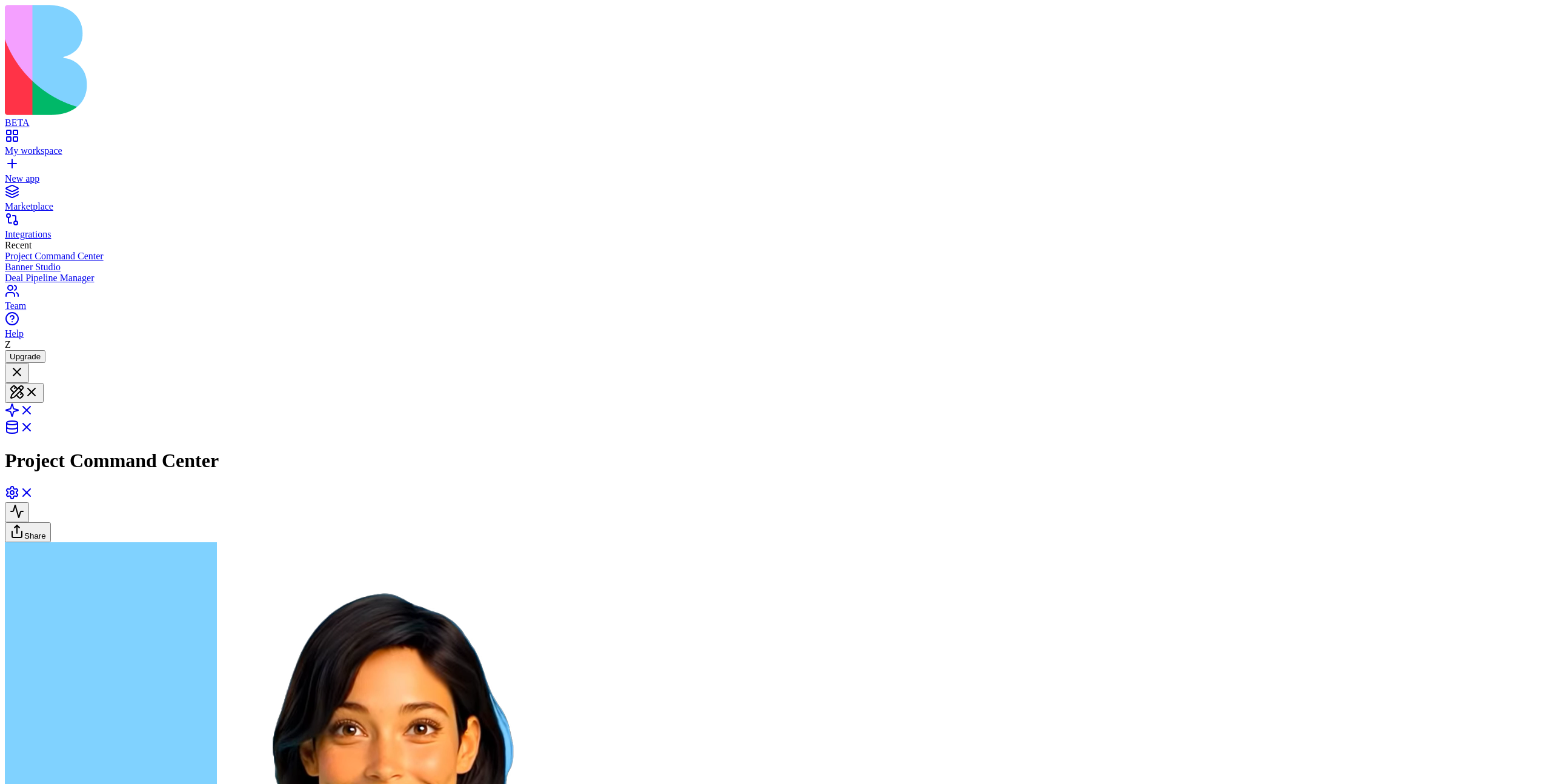
drag, startPoint x: 180, startPoint y: 8104, endPoint x: 134, endPoint y: 8056, distance: 66.5
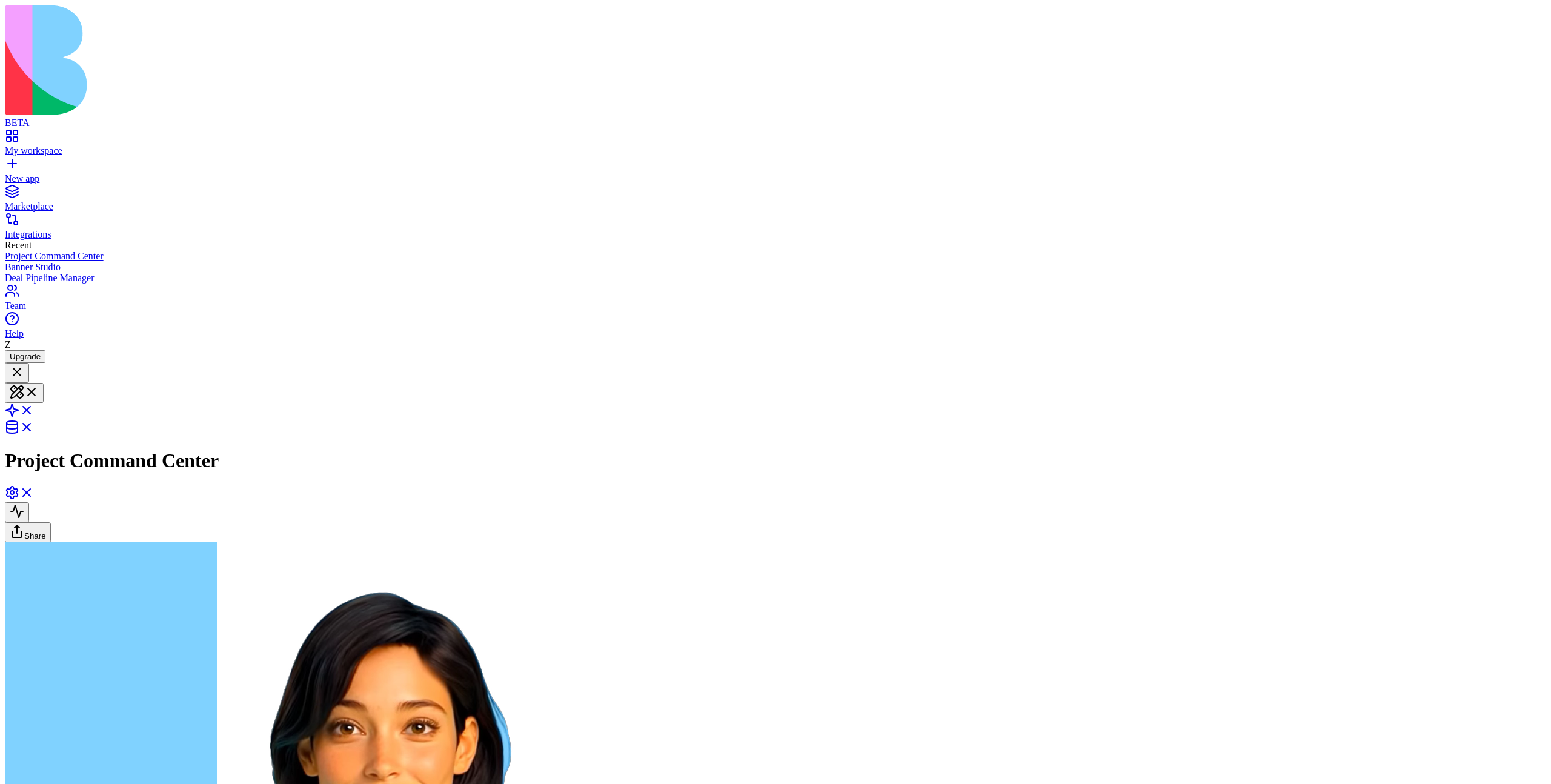
click at [30, 145] on div "My workspace" at bounding box center [776, 150] width 1541 height 11
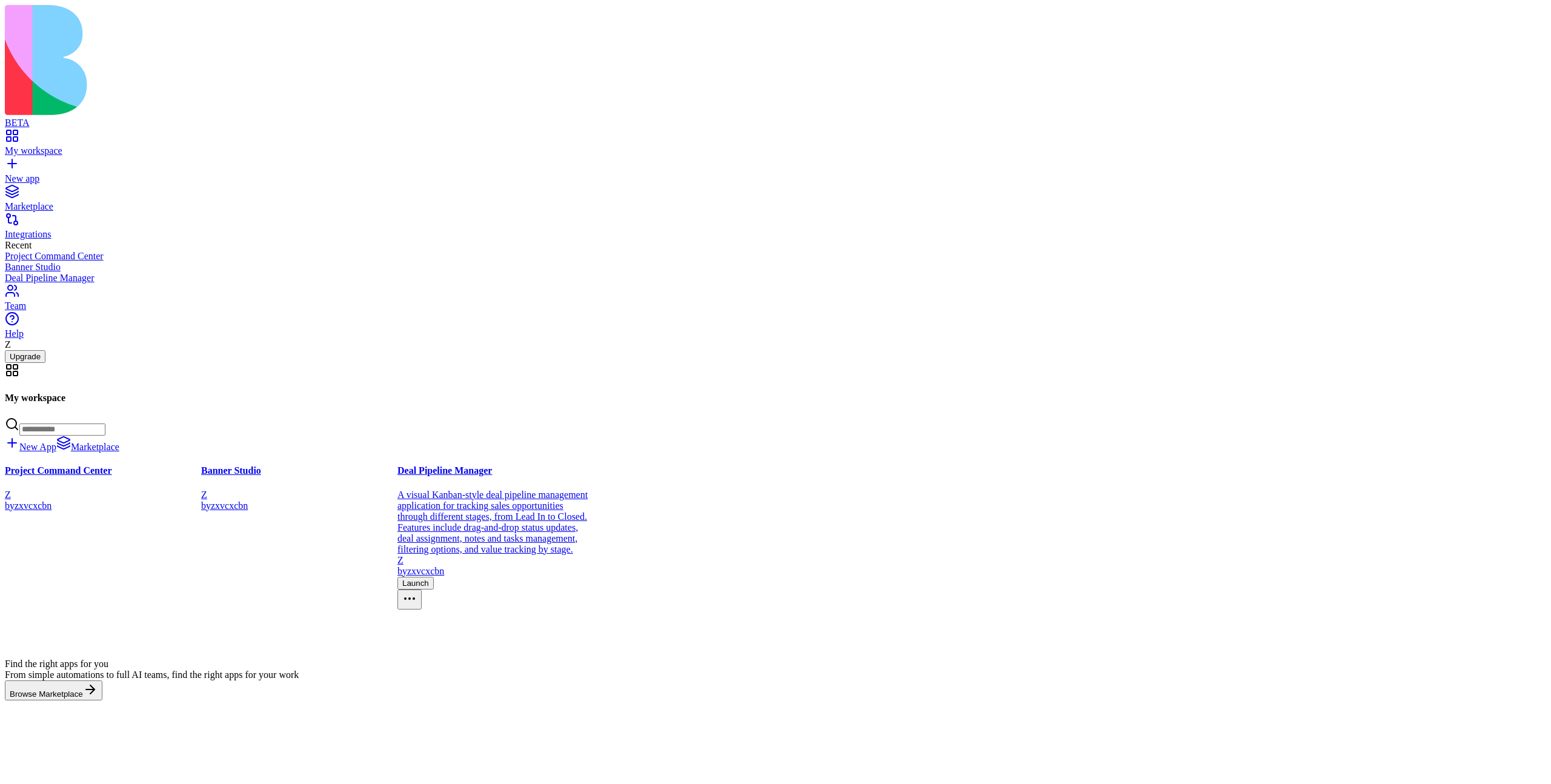
click at [434, 576] on button "Launch" at bounding box center [415, 583] width 36 height 12
